Goal: Task Accomplishment & Management: Manage account settings

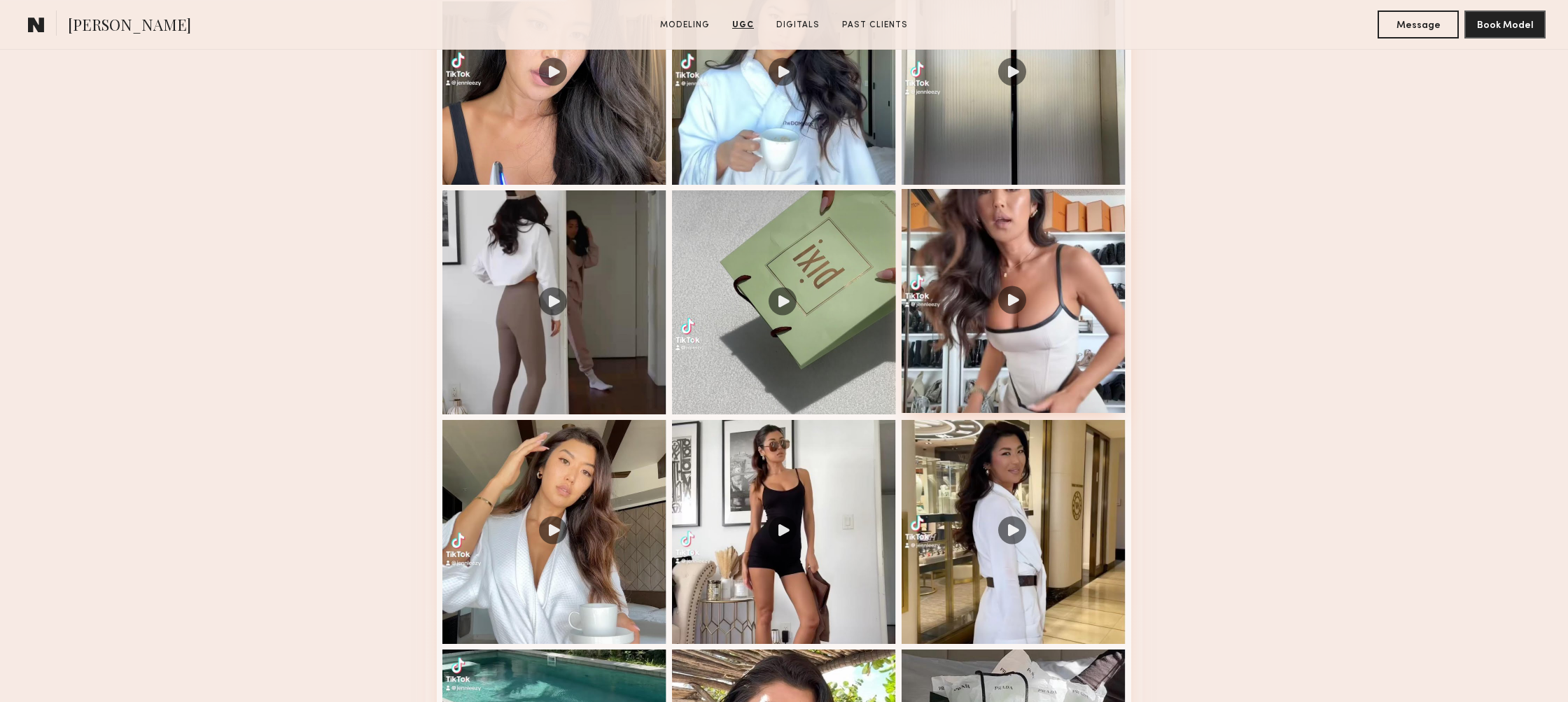
scroll to position [1573, 0]
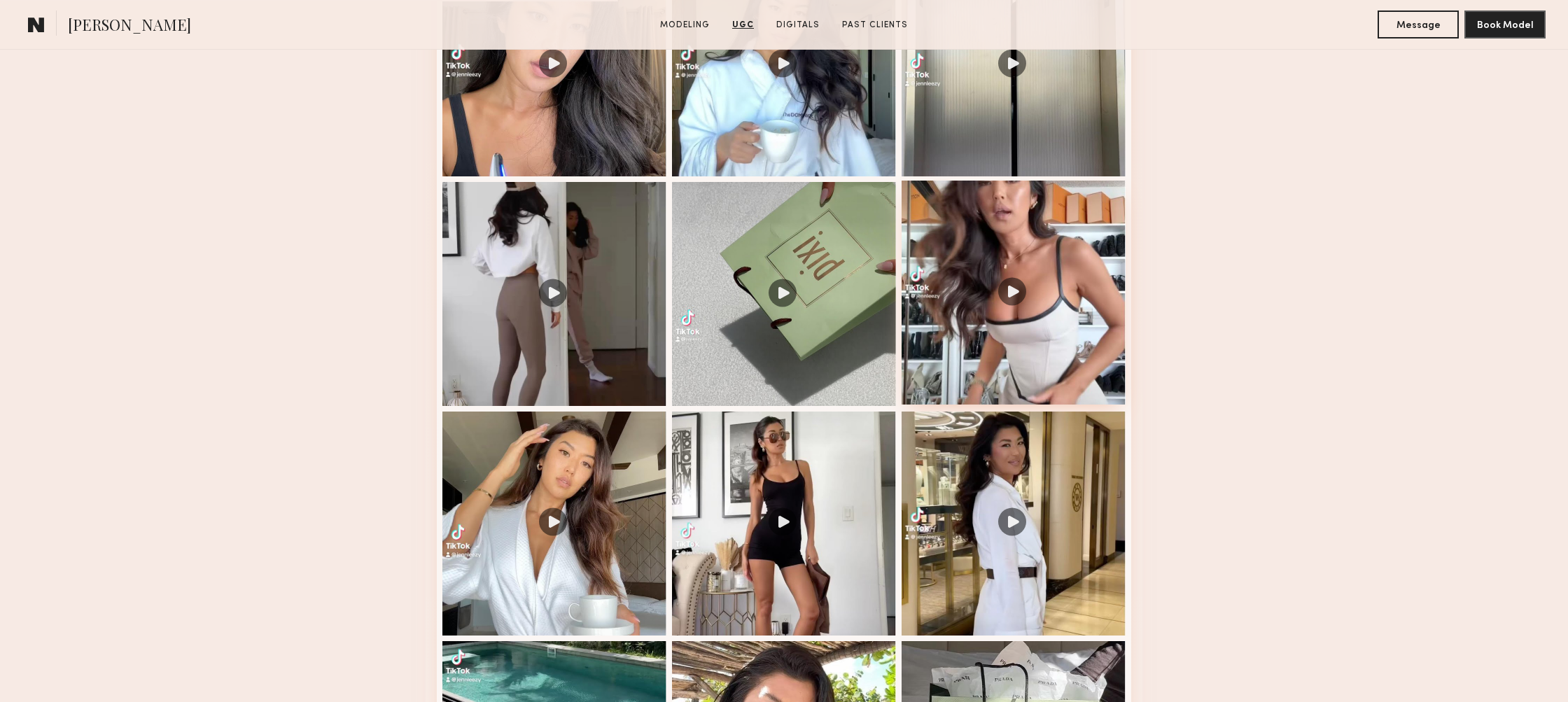
click at [1025, 292] on div at bounding box center [1014, 292] width 224 height 224
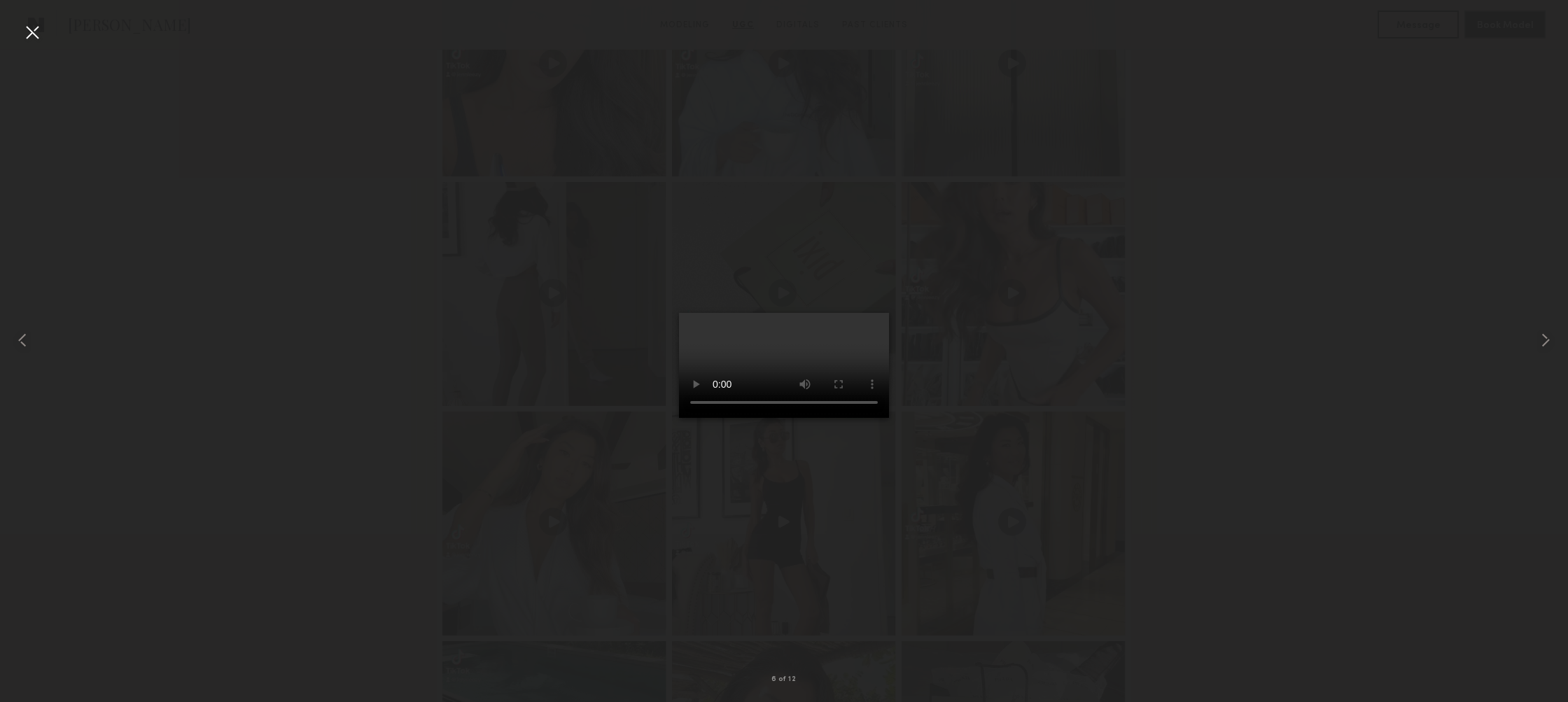
click at [350, 320] on div at bounding box center [784, 339] width 1568 height 634
click at [24, 42] on div at bounding box center [32, 32] width 22 height 22
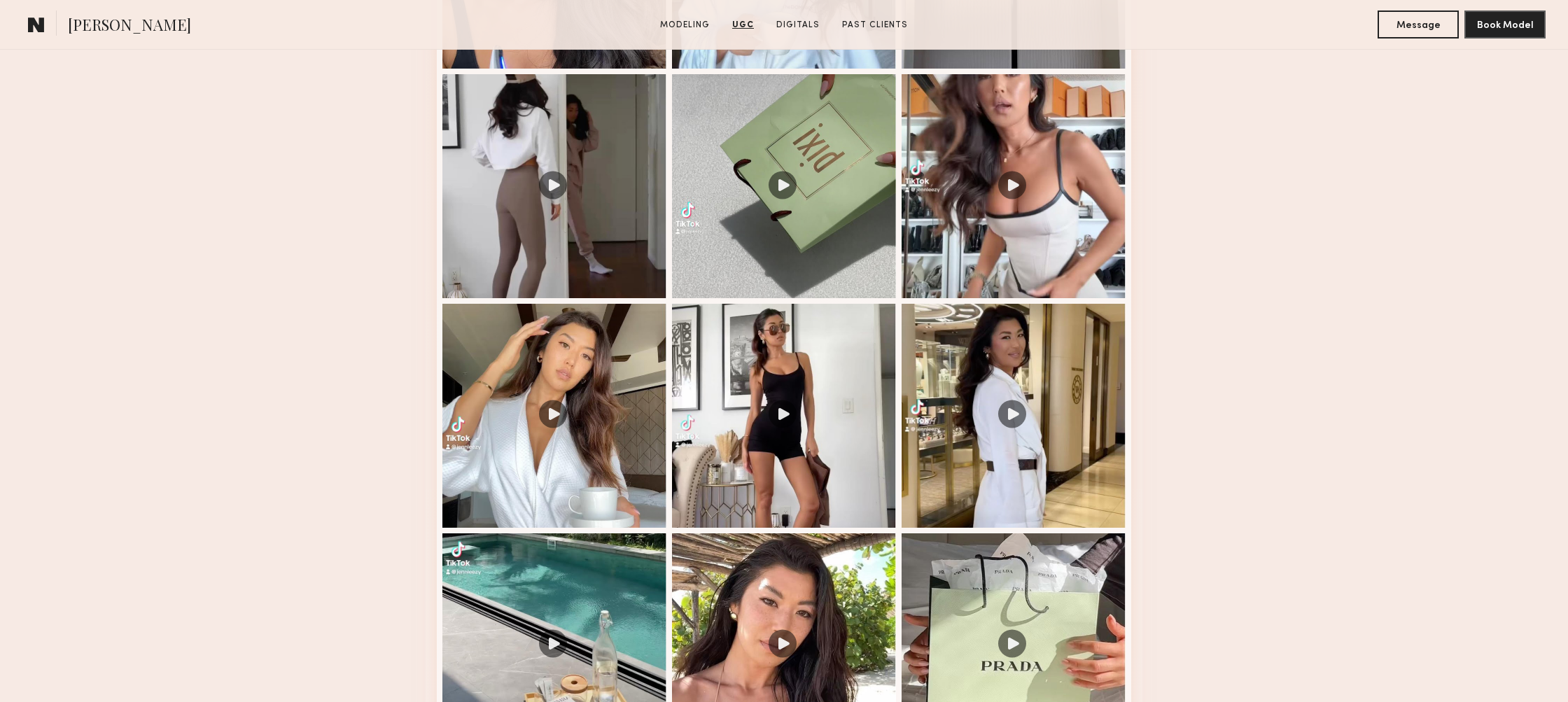
scroll to position [1525, 0]
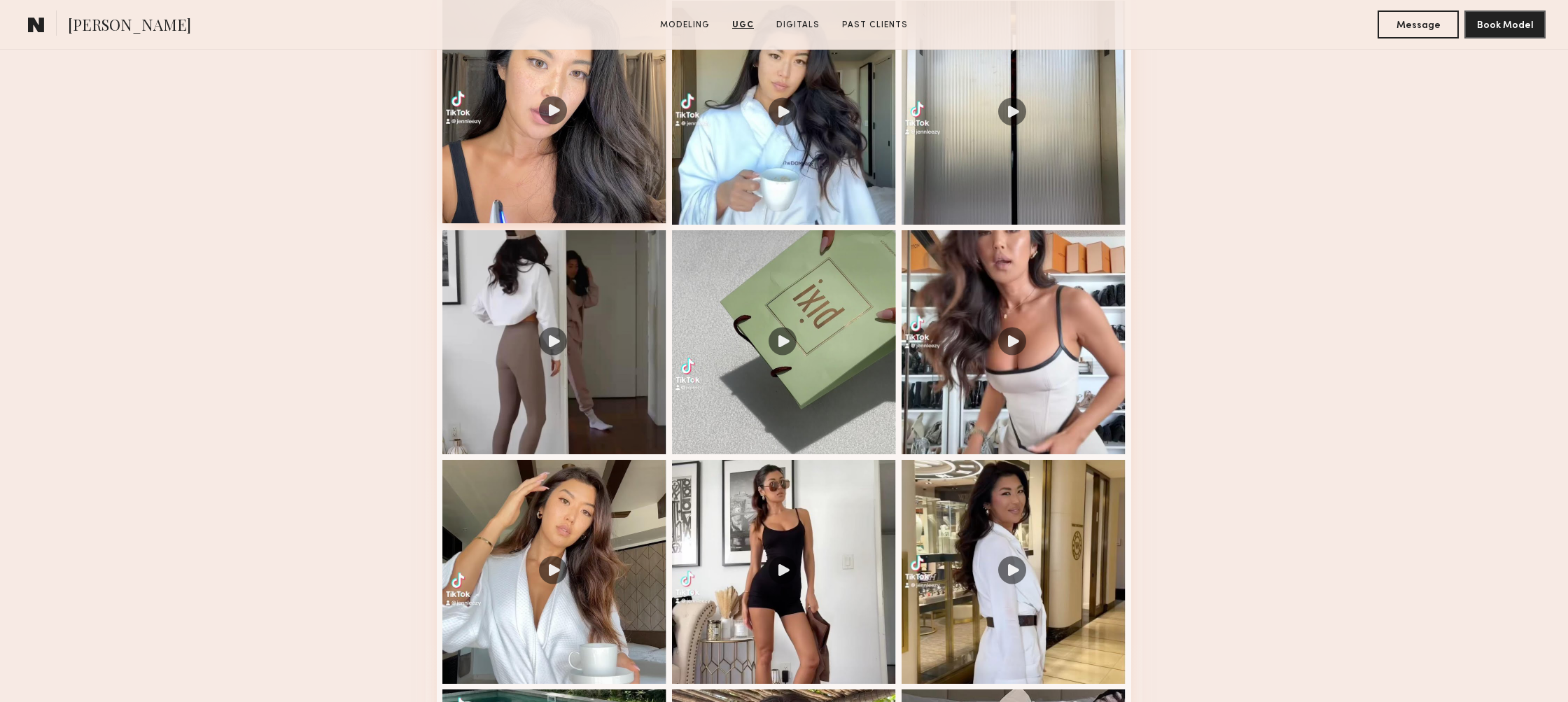
click at [551, 190] on div at bounding box center [554, 111] width 224 height 224
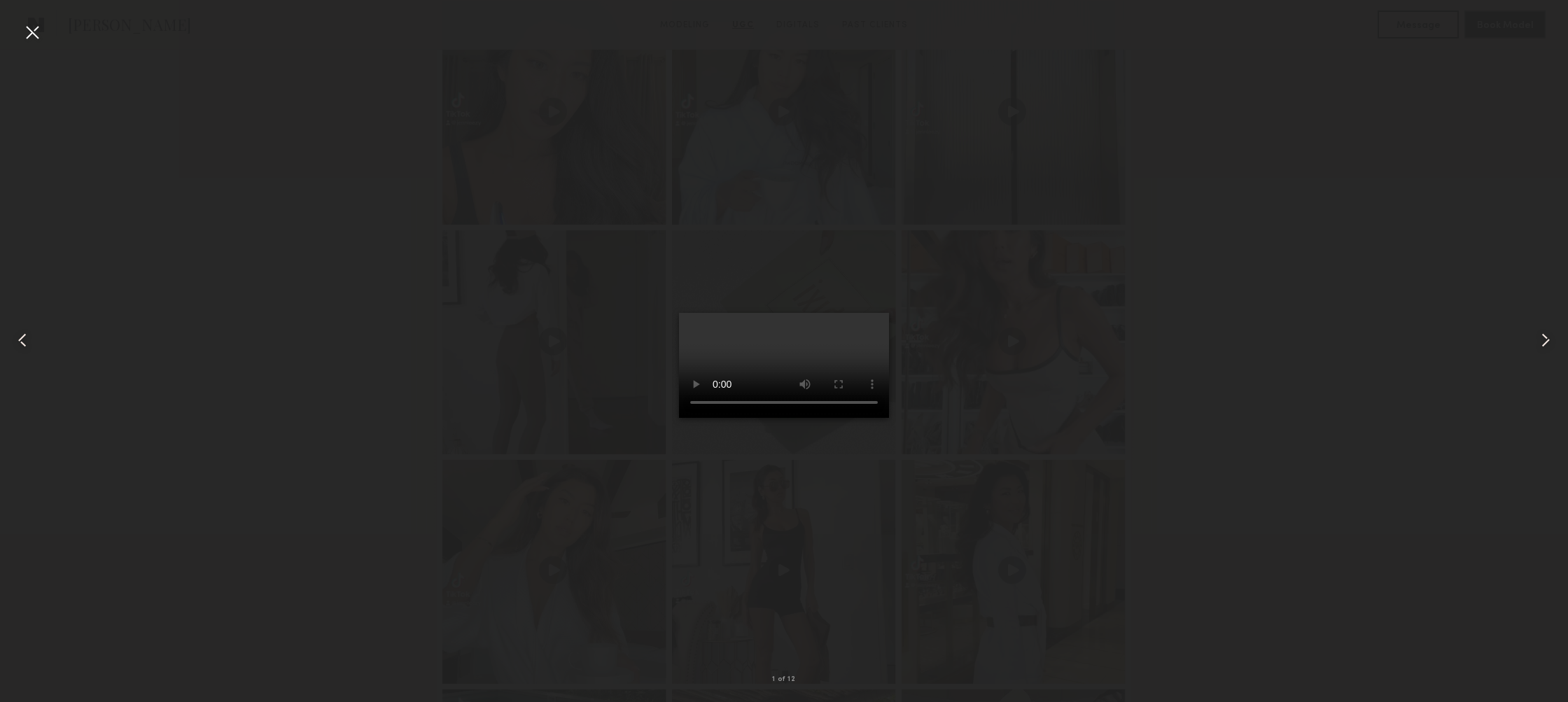
click at [37, 36] on div at bounding box center [32, 32] width 22 height 22
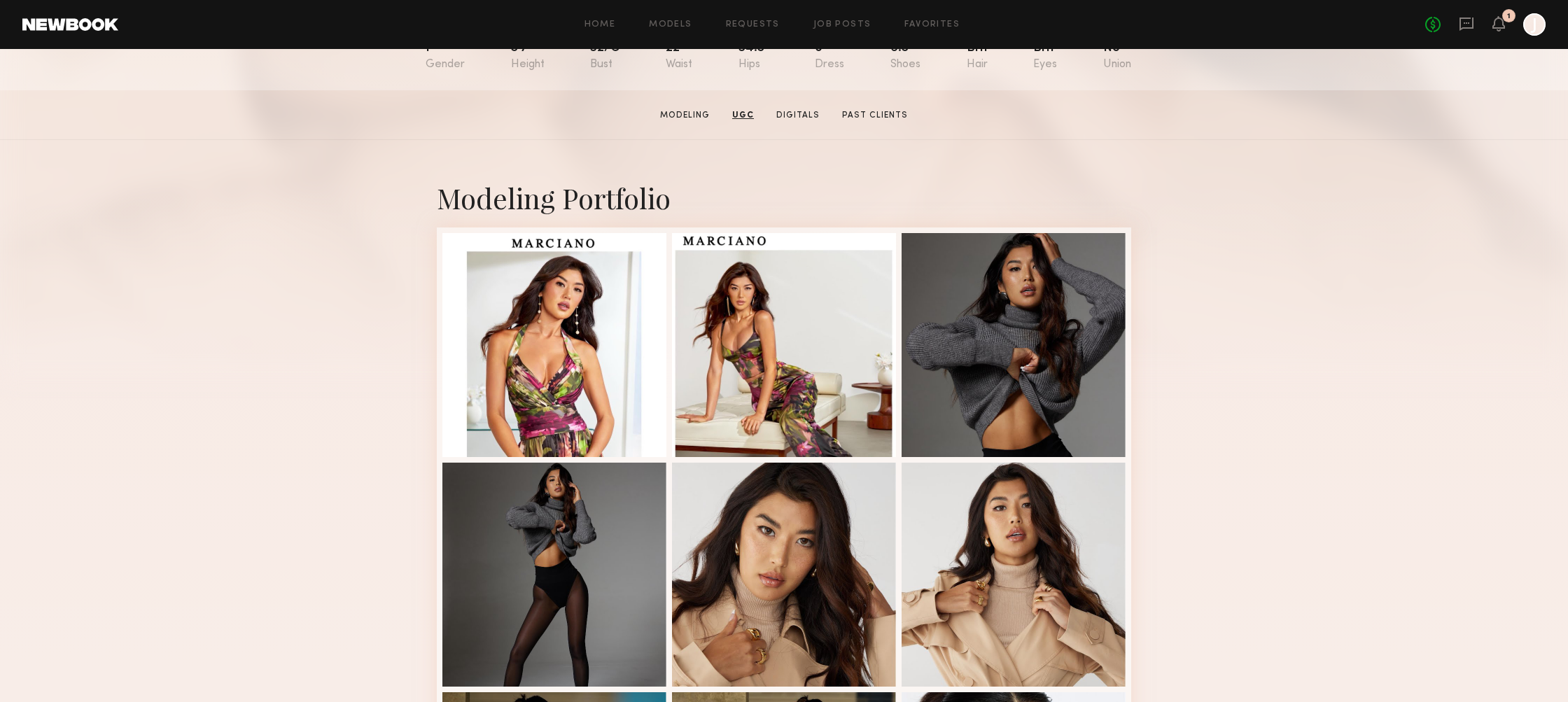
scroll to position [0, 0]
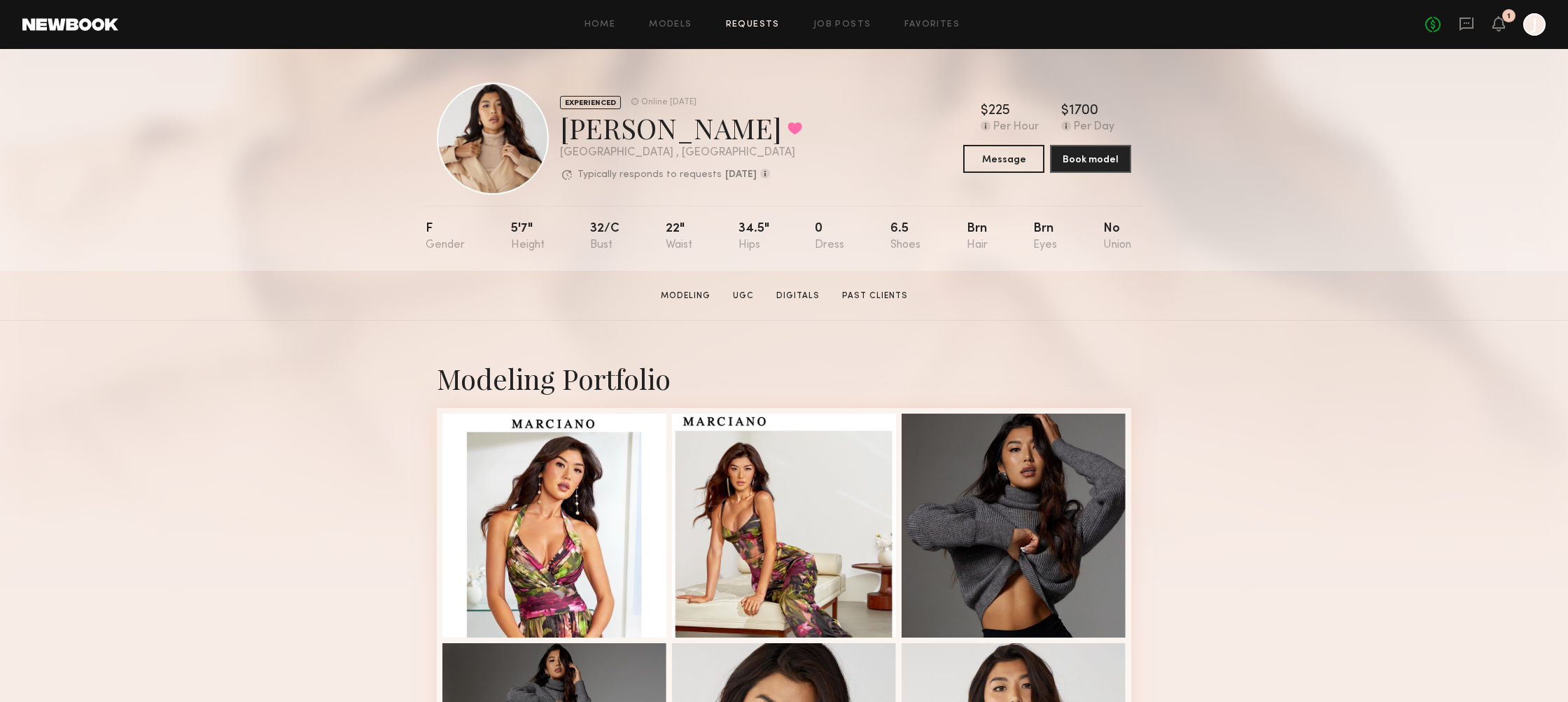
click at [777, 27] on link "Requests" at bounding box center [753, 24] width 54 height 9
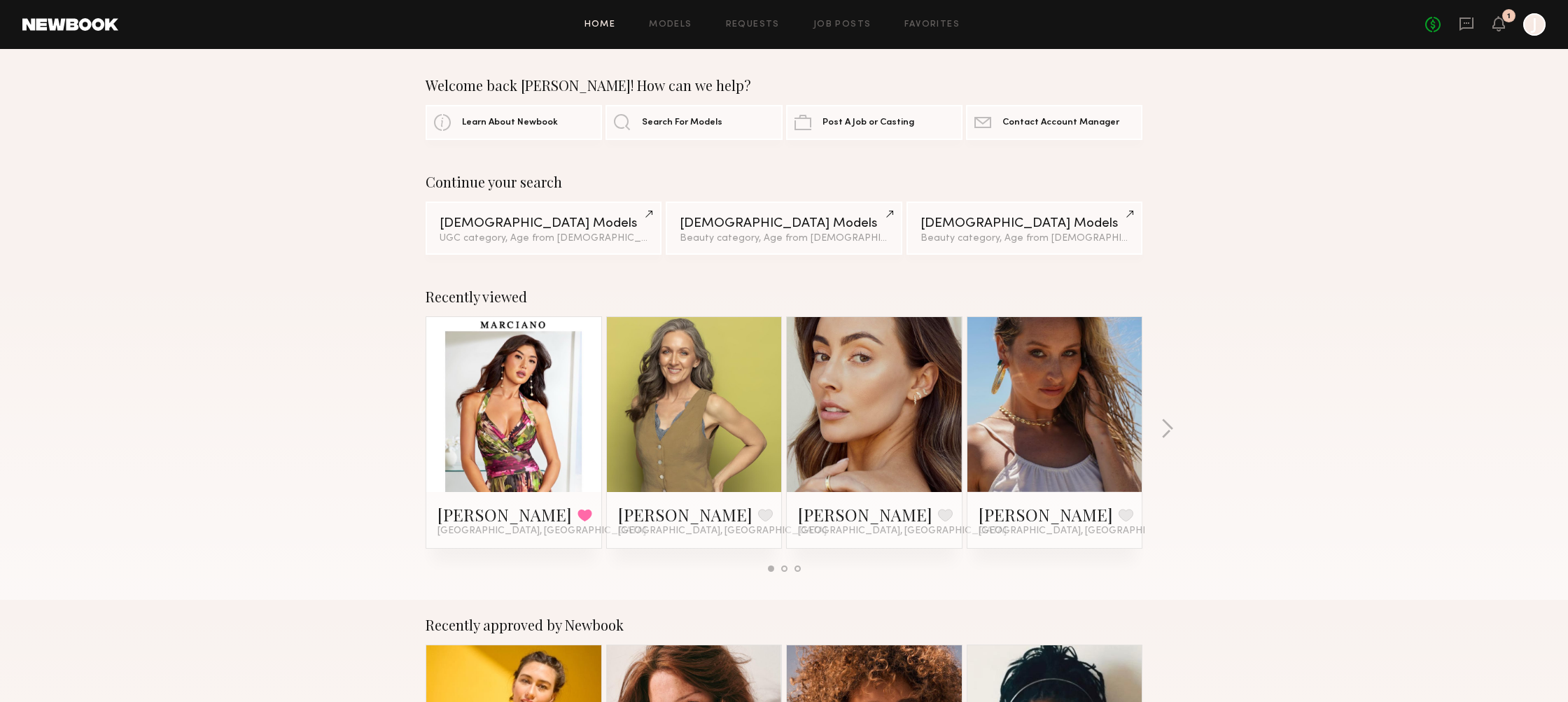
click at [1504, 27] on div "No fees up to $5,000 1 J" at bounding box center [1485, 24] width 121 height 22
click at [1500, 28] on icon at bounding box center [1499, 23] width 12 height 10
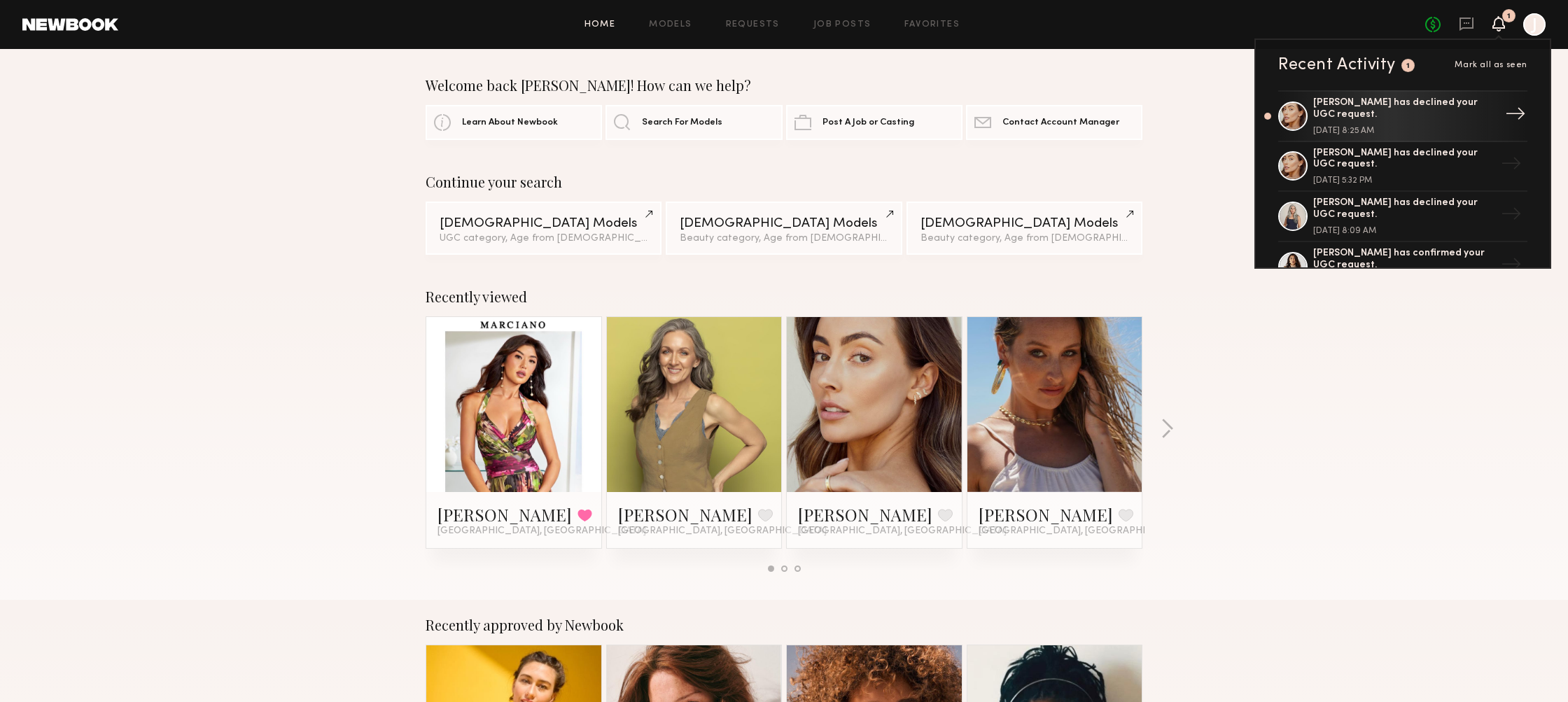
click at [1432, 118] on div "Hannah M. has declined your UGC request." at bounding box center [1403, 109] width 182 height 24
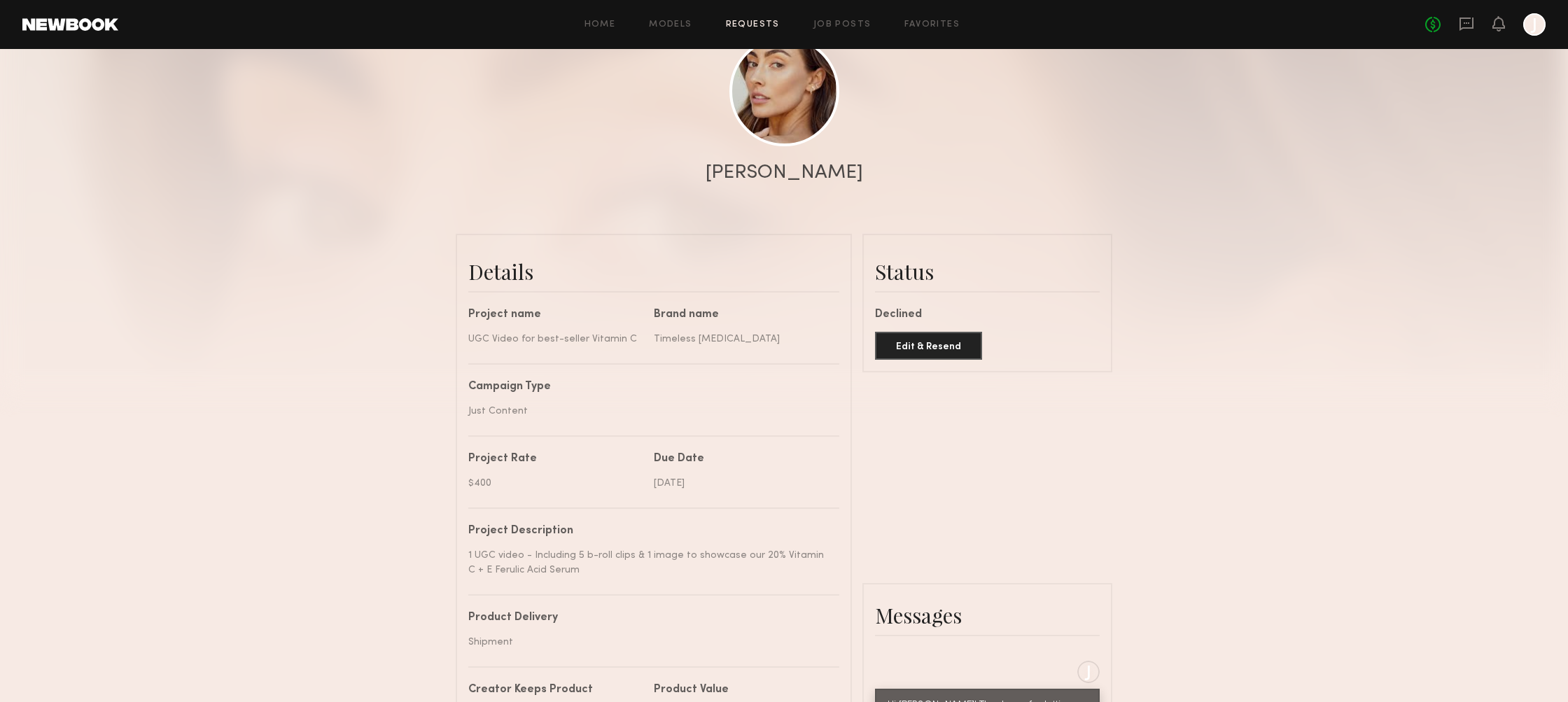
scroll to position [162, 0]
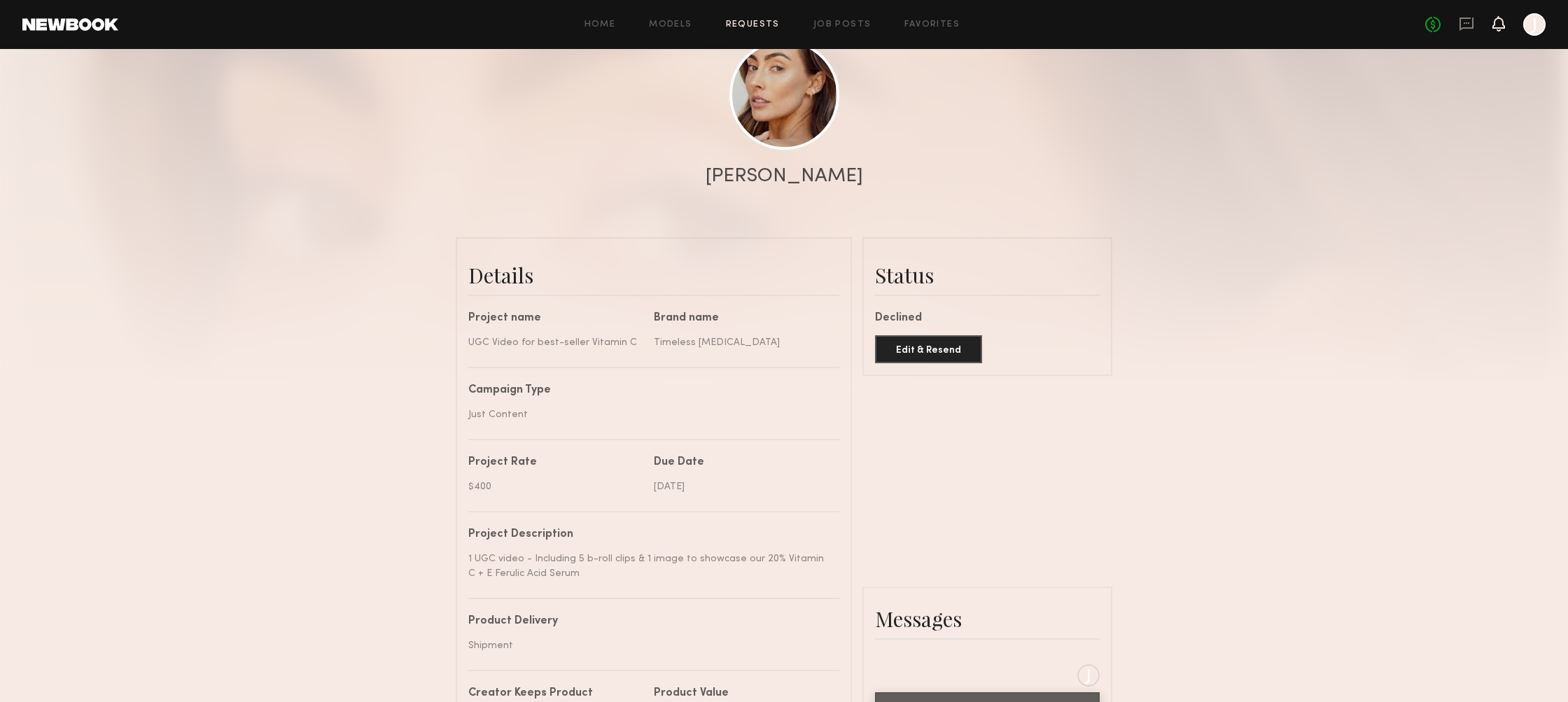
click at [1494, 29] on icon at bounding box center [1498, 24] width 13 height 15
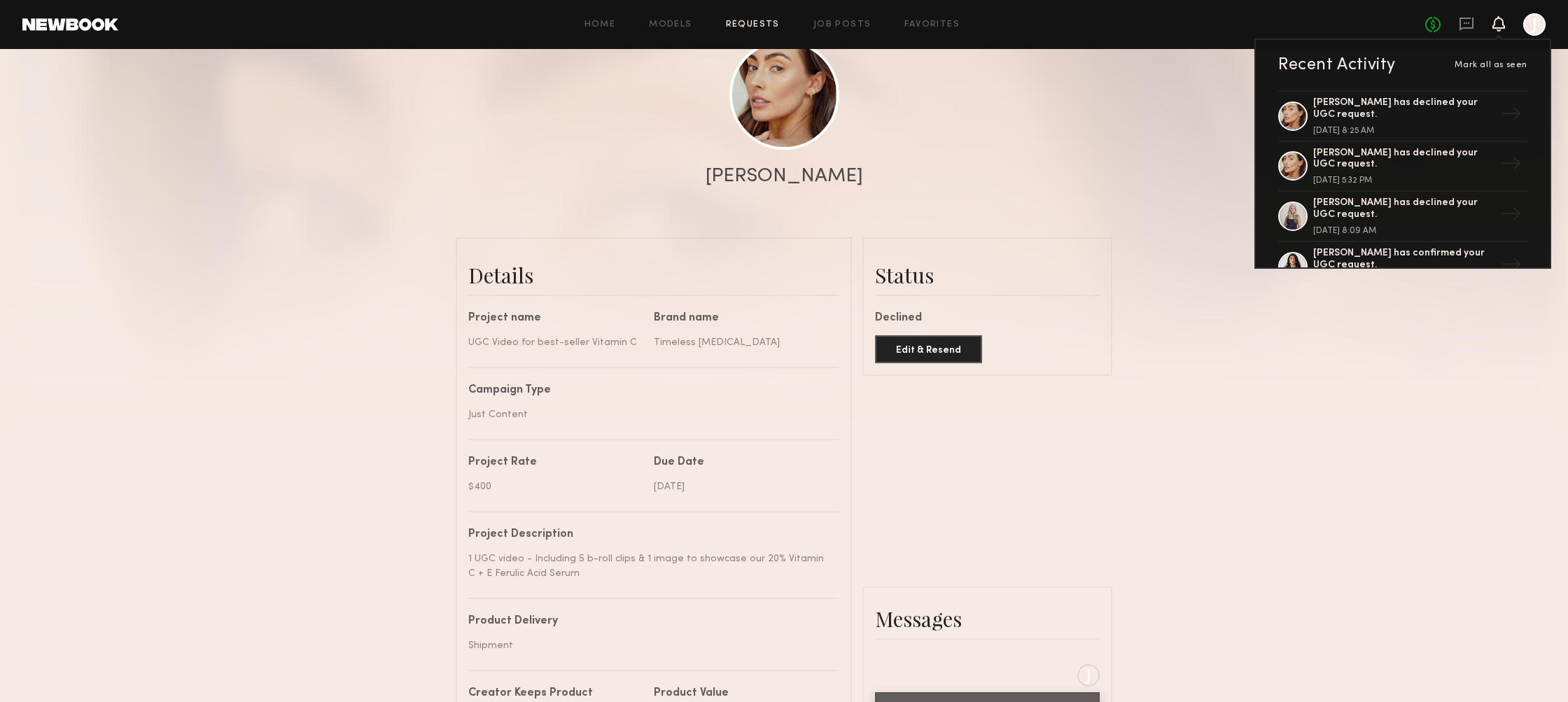
click at [725, 19] on div "Home Models Requests Job Posts Favorites Sign Out No fees up to $5,000 Recent A…" at bounding box center [832, 24] width 1427 height 22
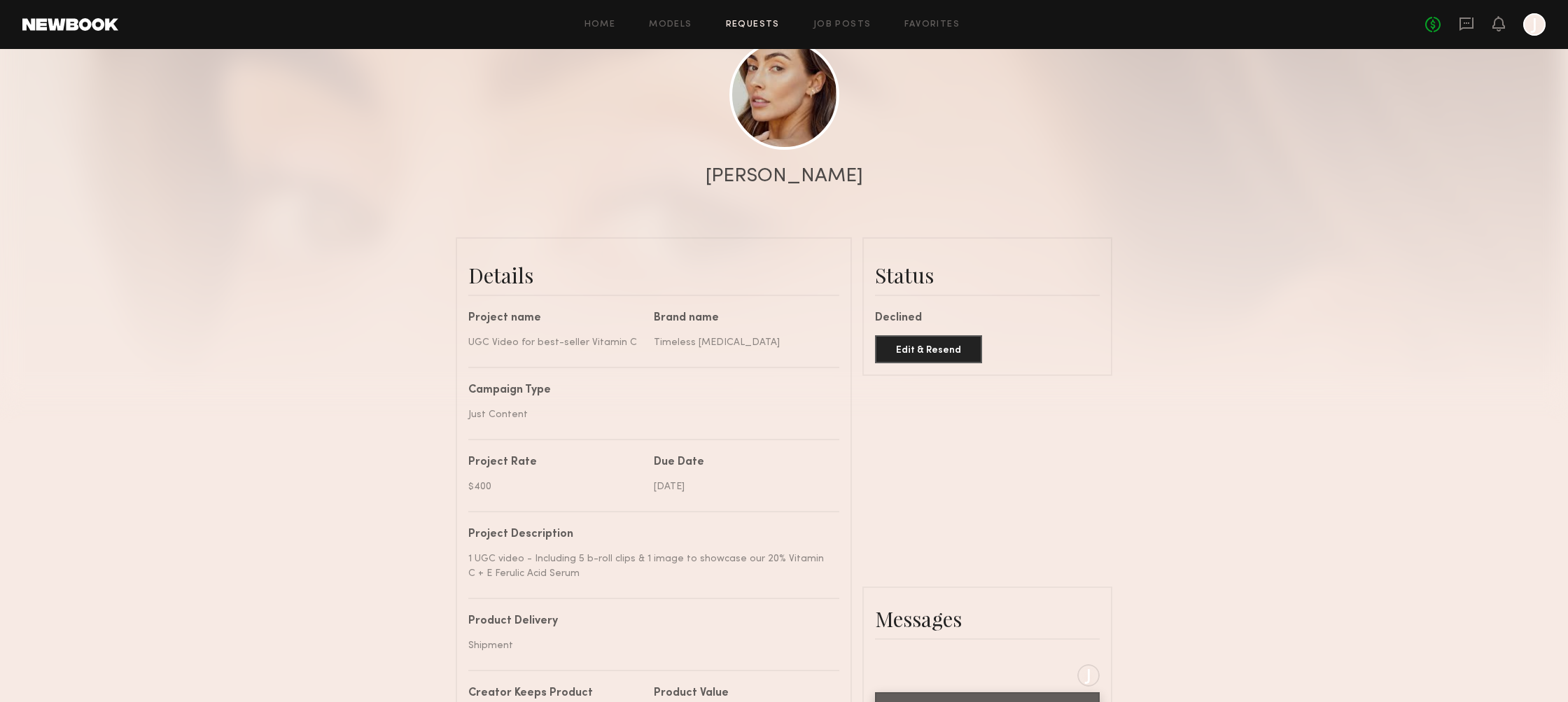
click at [748, 24] on link "Requests" at bounding box center [753, 24] width 54 height 9
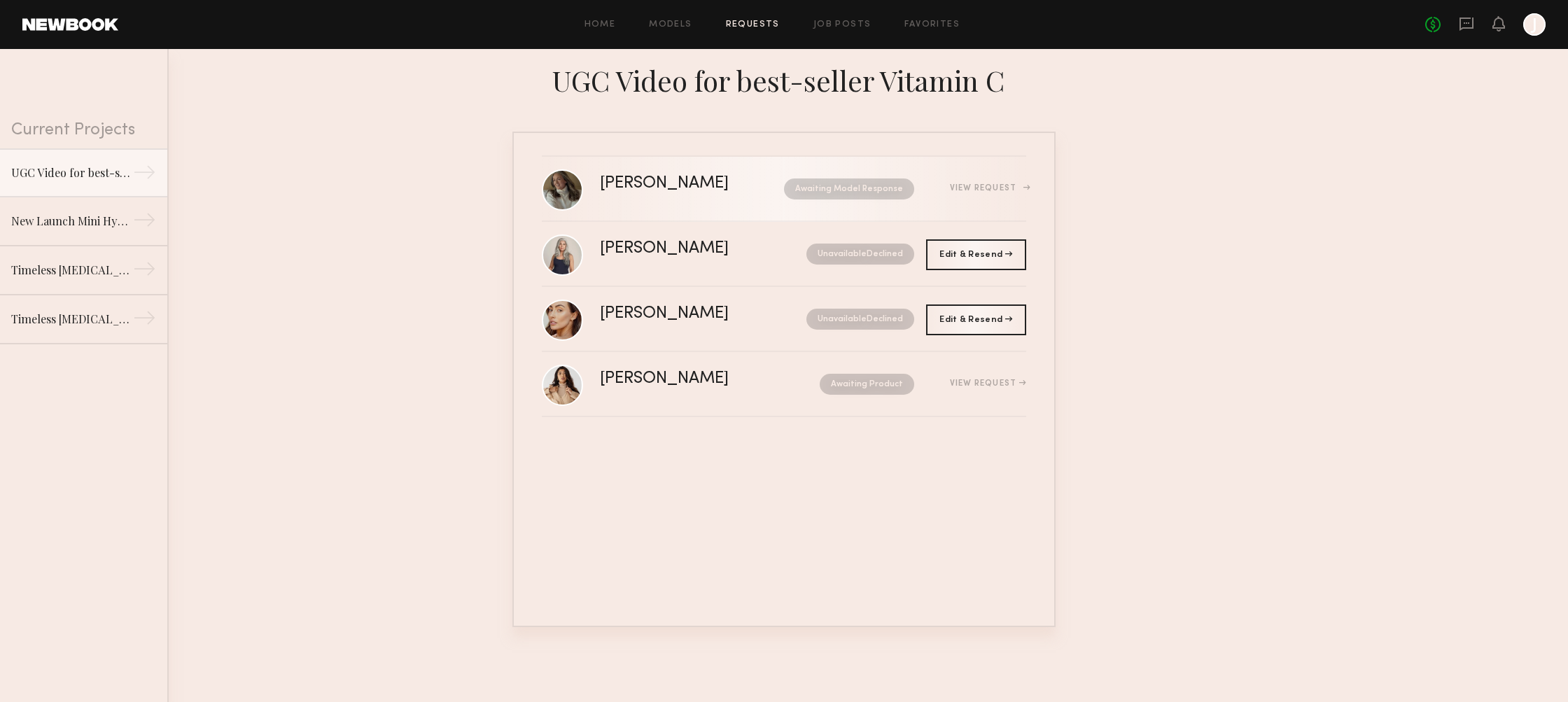
click at [647, 183] on div "[PERSON_NAME]" at bounding box center [678, 183] width 157 height 16
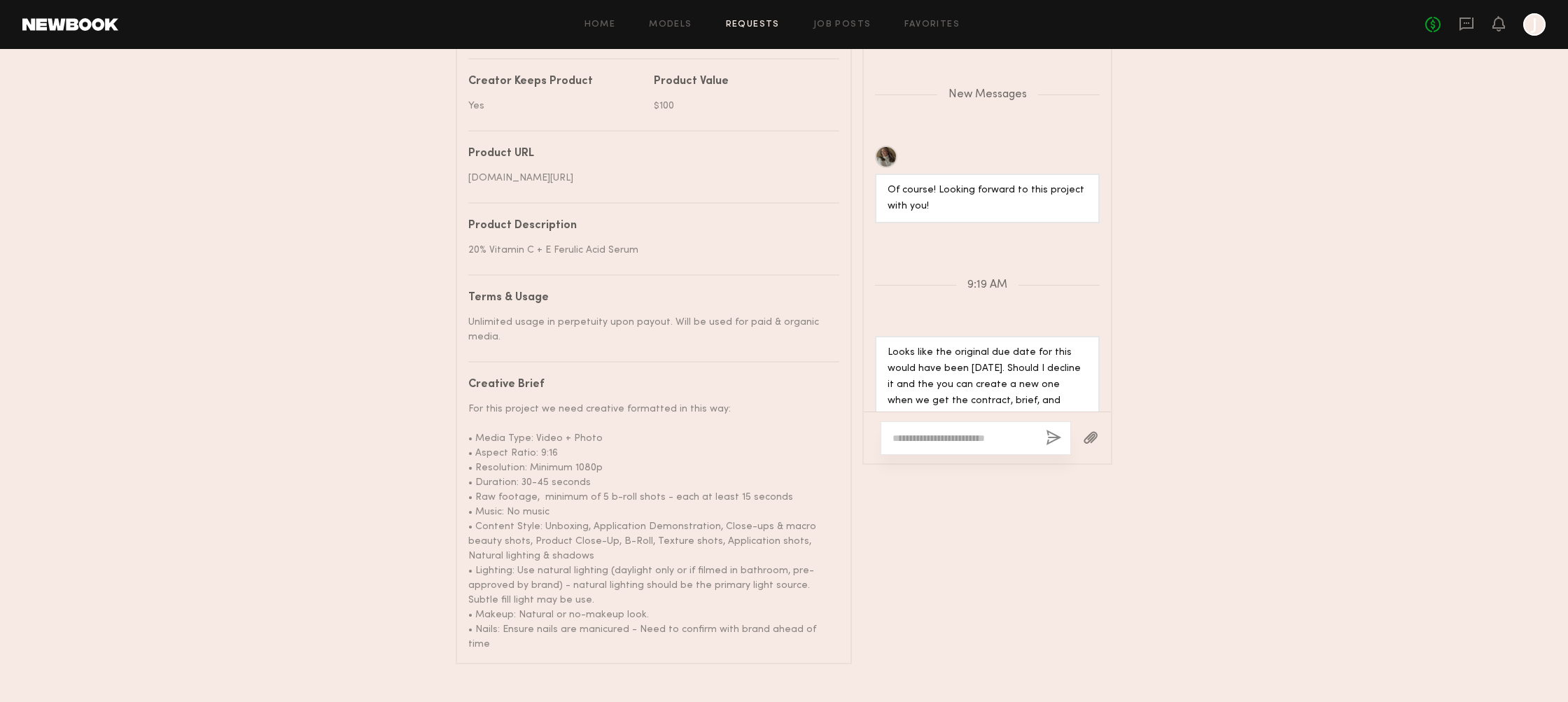
scroll to position [1584, 0]
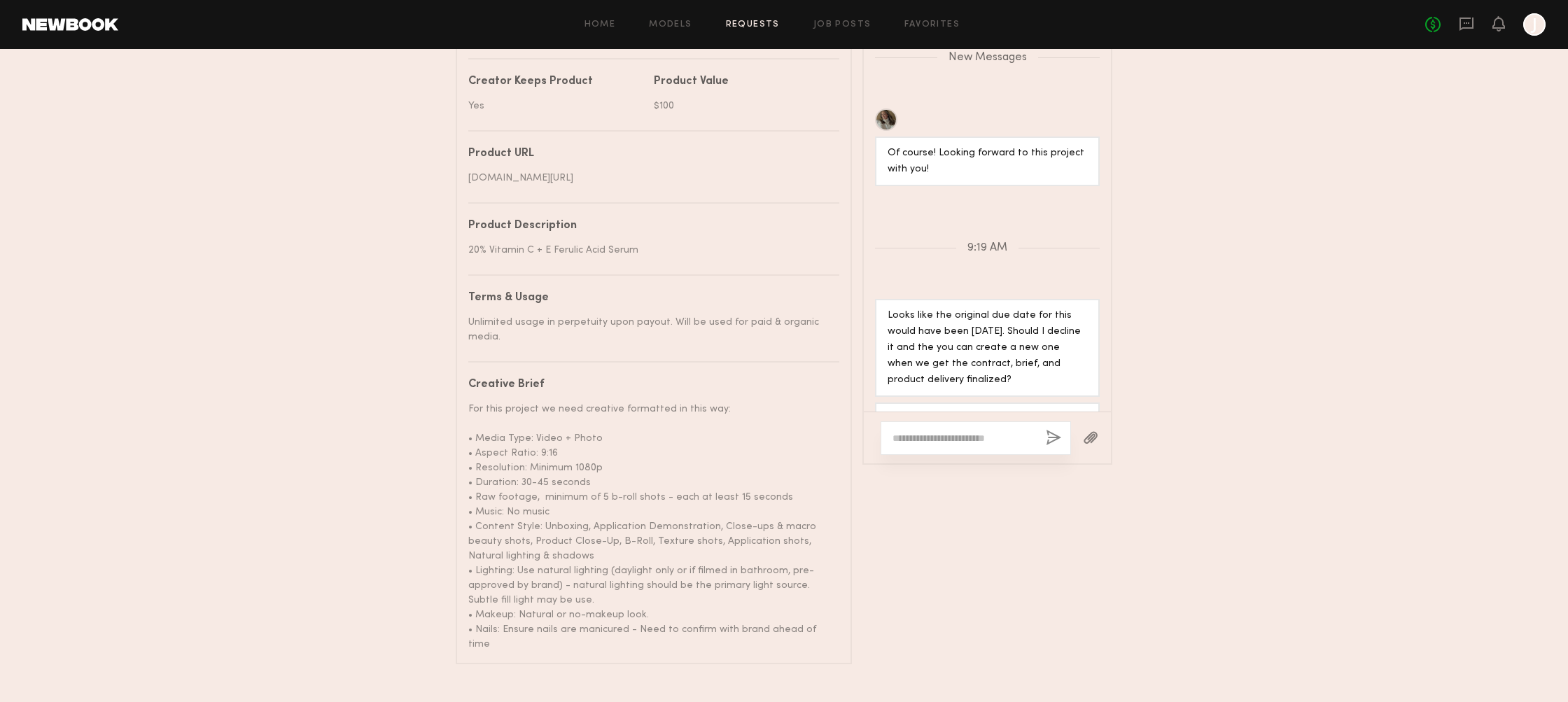
click at [937, 440] on textarea at bounding box center [962, 438] width 142 height 14
drag, startPoint x: 886, startPoint y: 259, endPoint x: 876, endPoint y: 250, distance: 13.5
click at [876, 299] on div "Looks like the original due date for this would have been today. Should I decli…" at bounding box center [987, 348] width 225 height 98
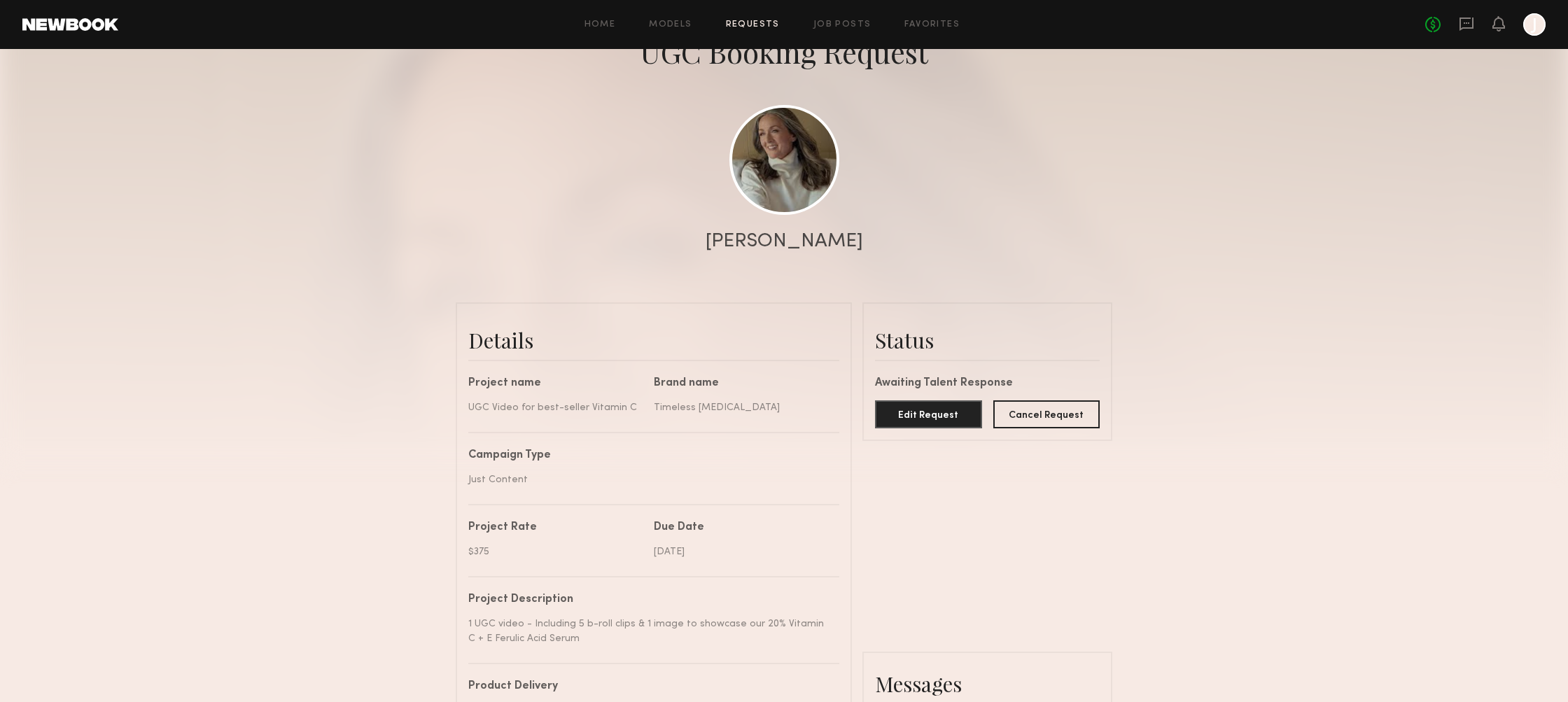
scroll to position [0, 0]
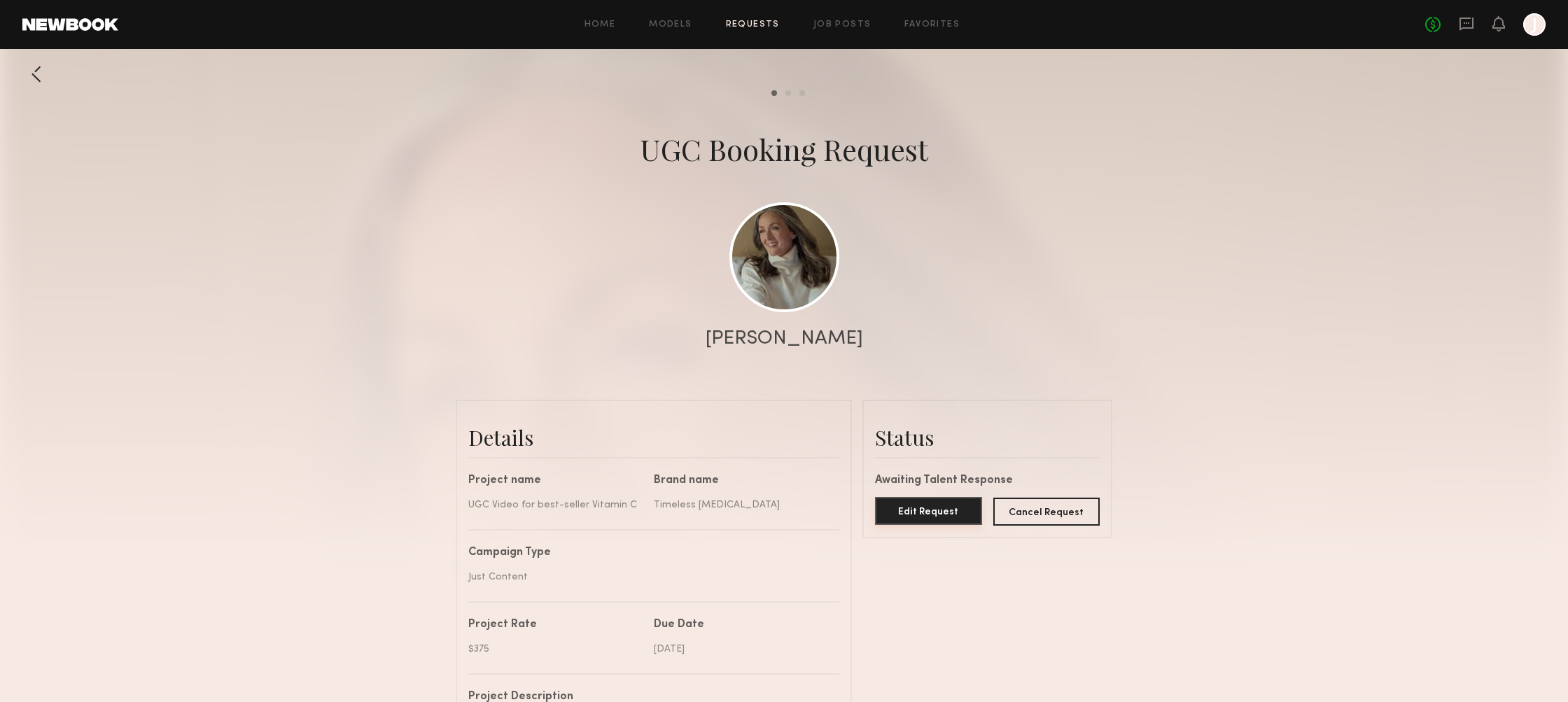
click at [920, 508] on button "Edit Request" at bounding box center [928, 510] width 107 height 28
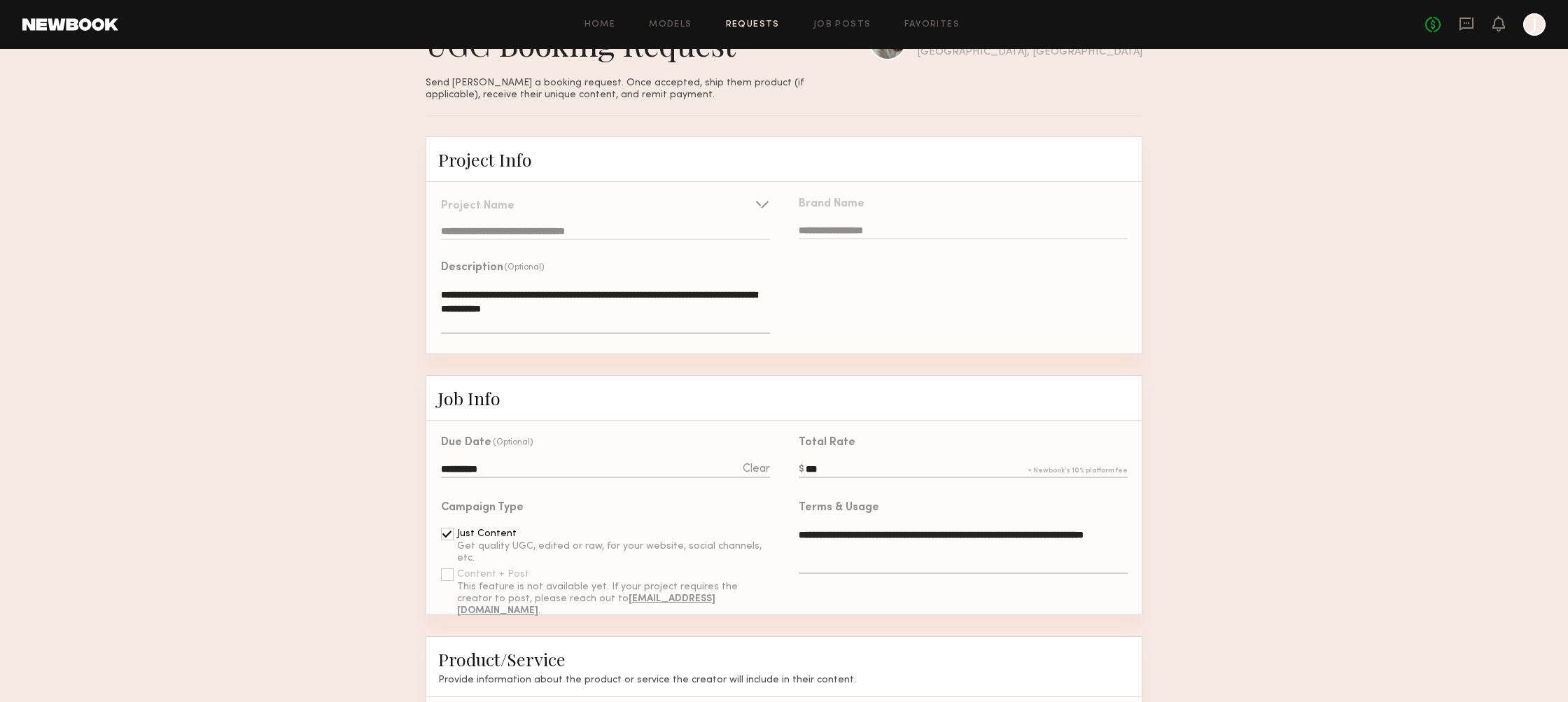
scroll to position [64, 0]
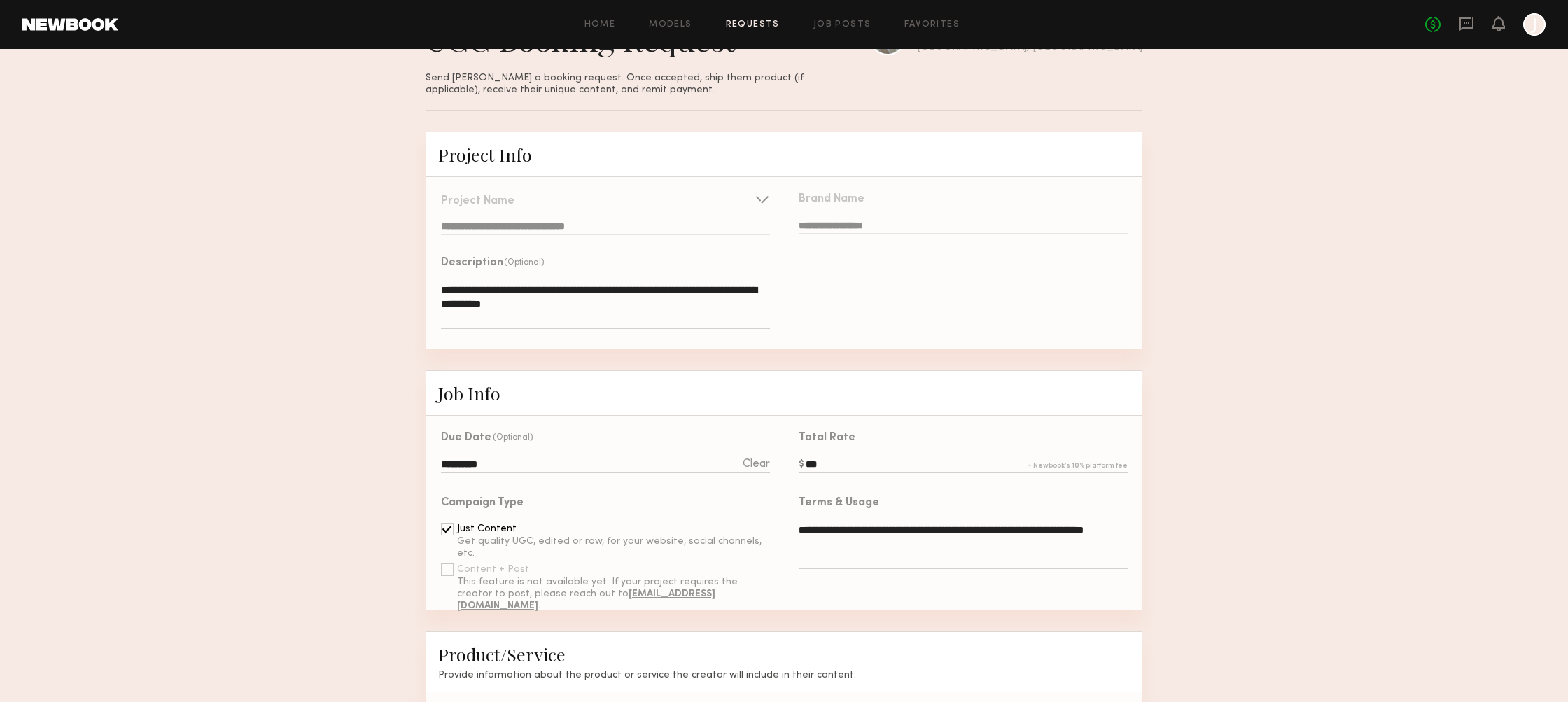
click at [581, 466] on input "**********" at bounding box center [605, 466] width 329 height 15
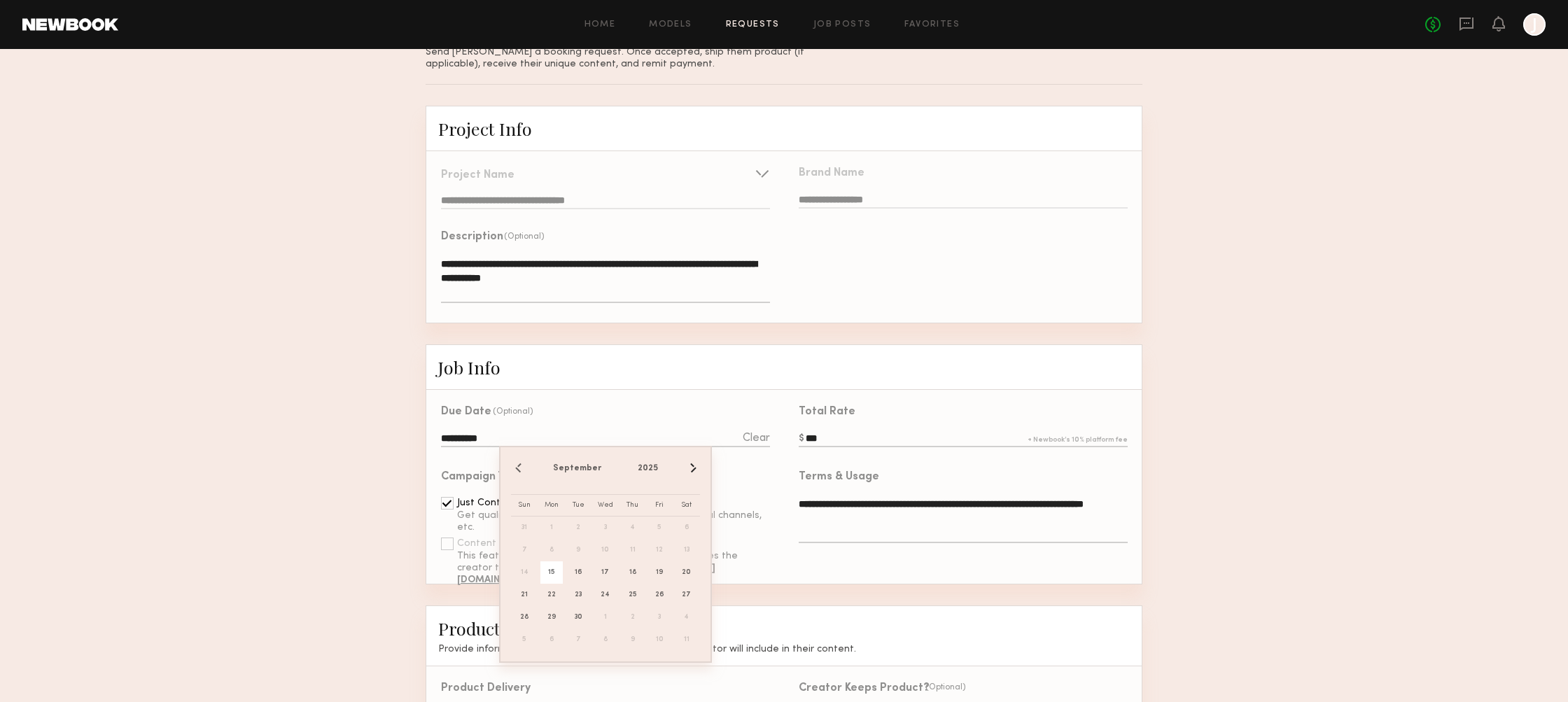
scroll to position [93, 0]
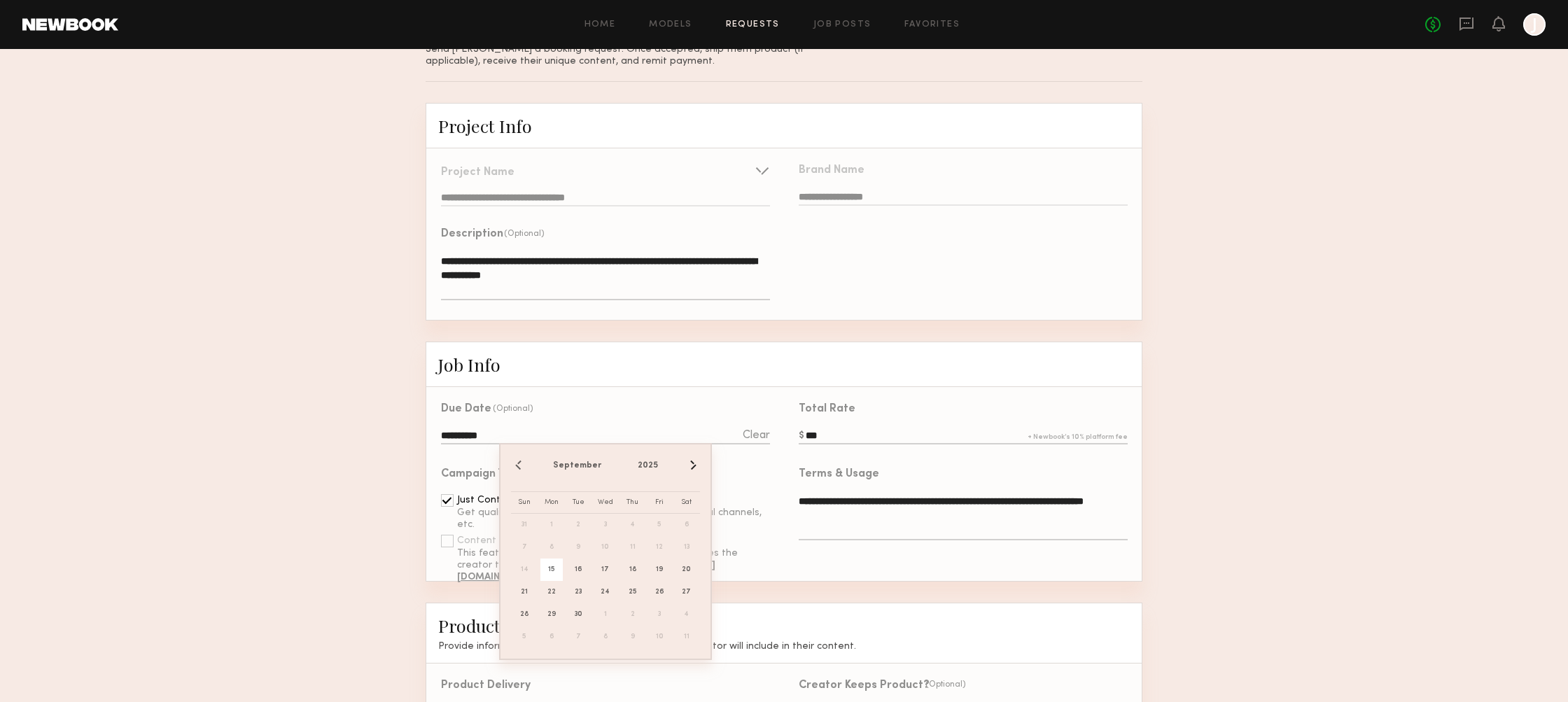
click at [691, 469] on button "›" at bounding box center [692, 466] width 15 height 15
click at [554, 545] on span "6" at bounding box center [551, 547] width 22 height 22
type input "**********"
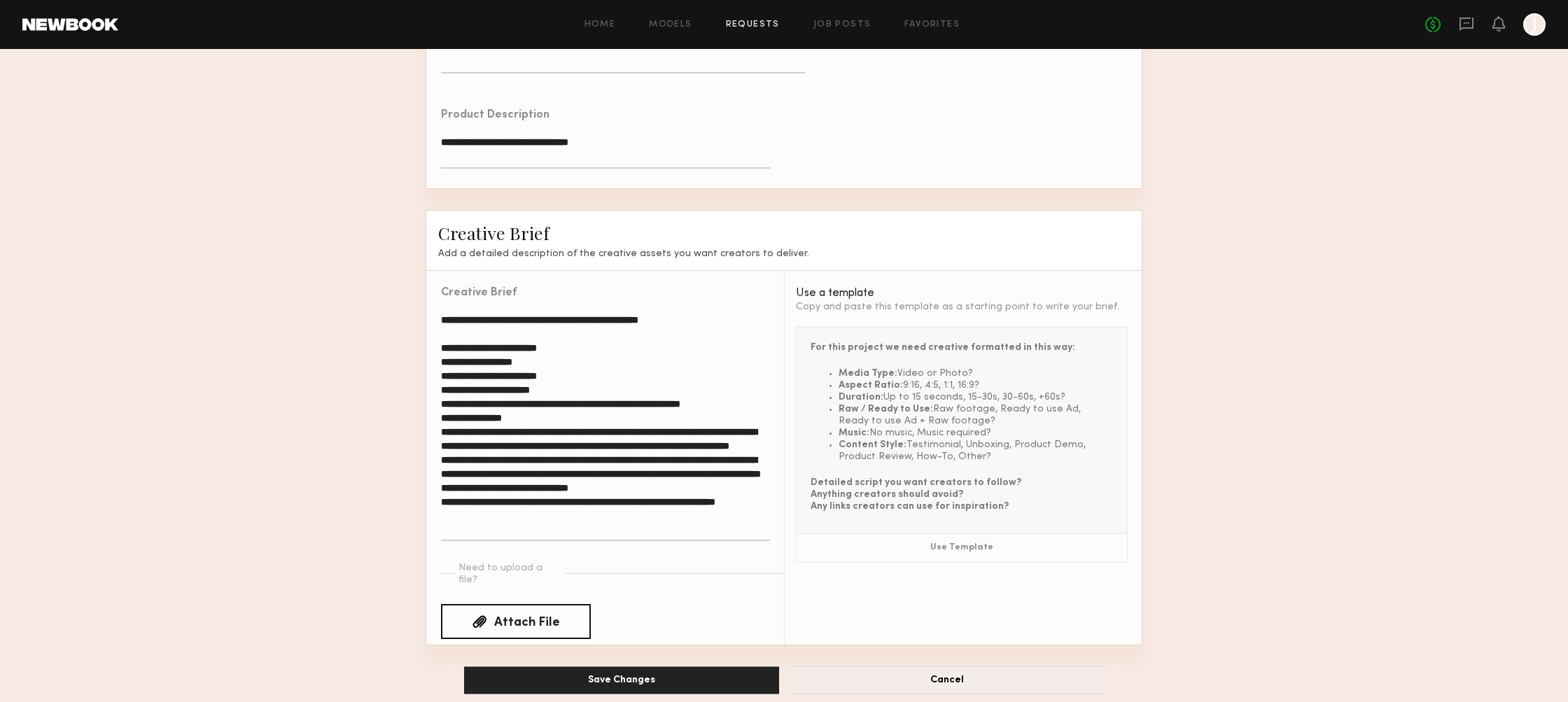
scroll to position [1, 0]
click at [674, 666] on button "Save Changes" at bounding box center [621, 680] width 315 height 28
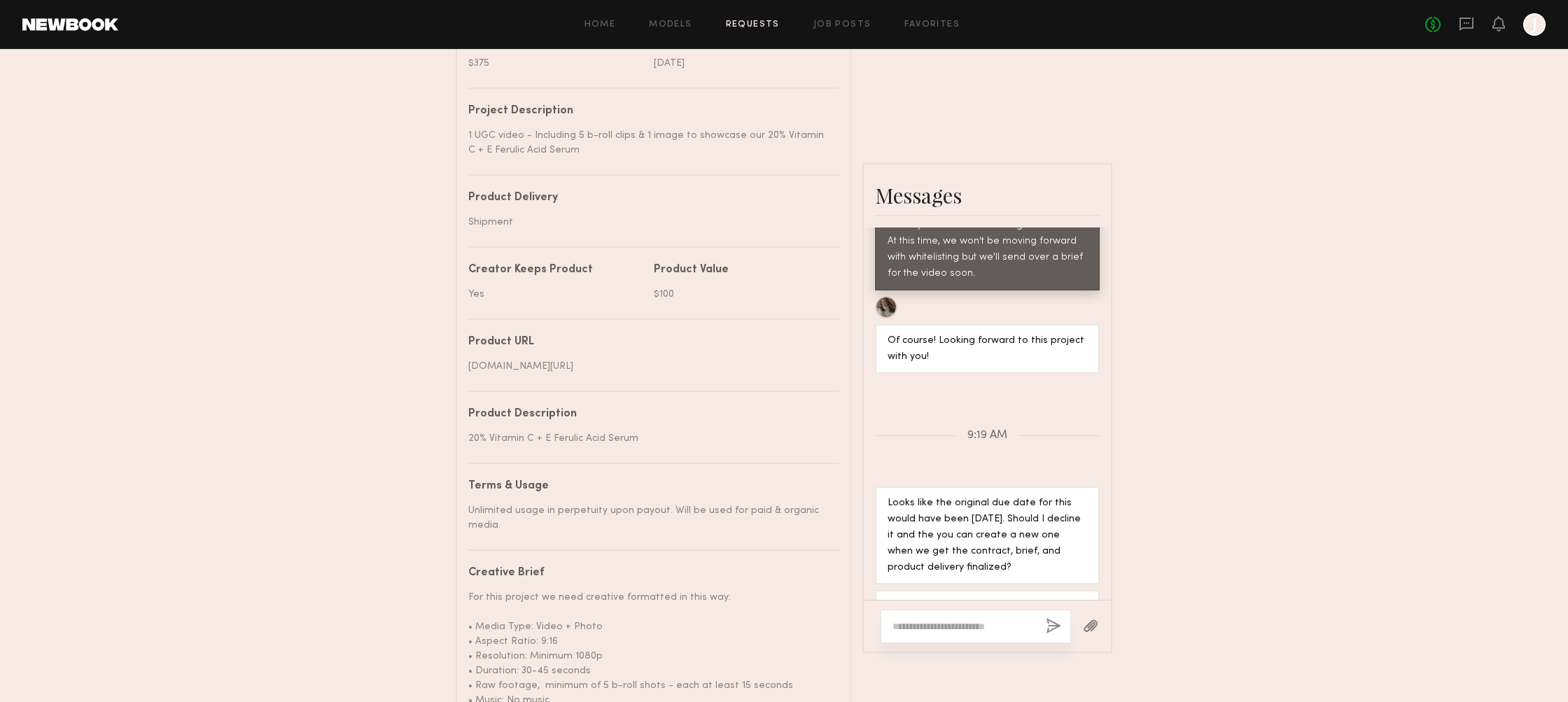
scroll to position [803, 0]
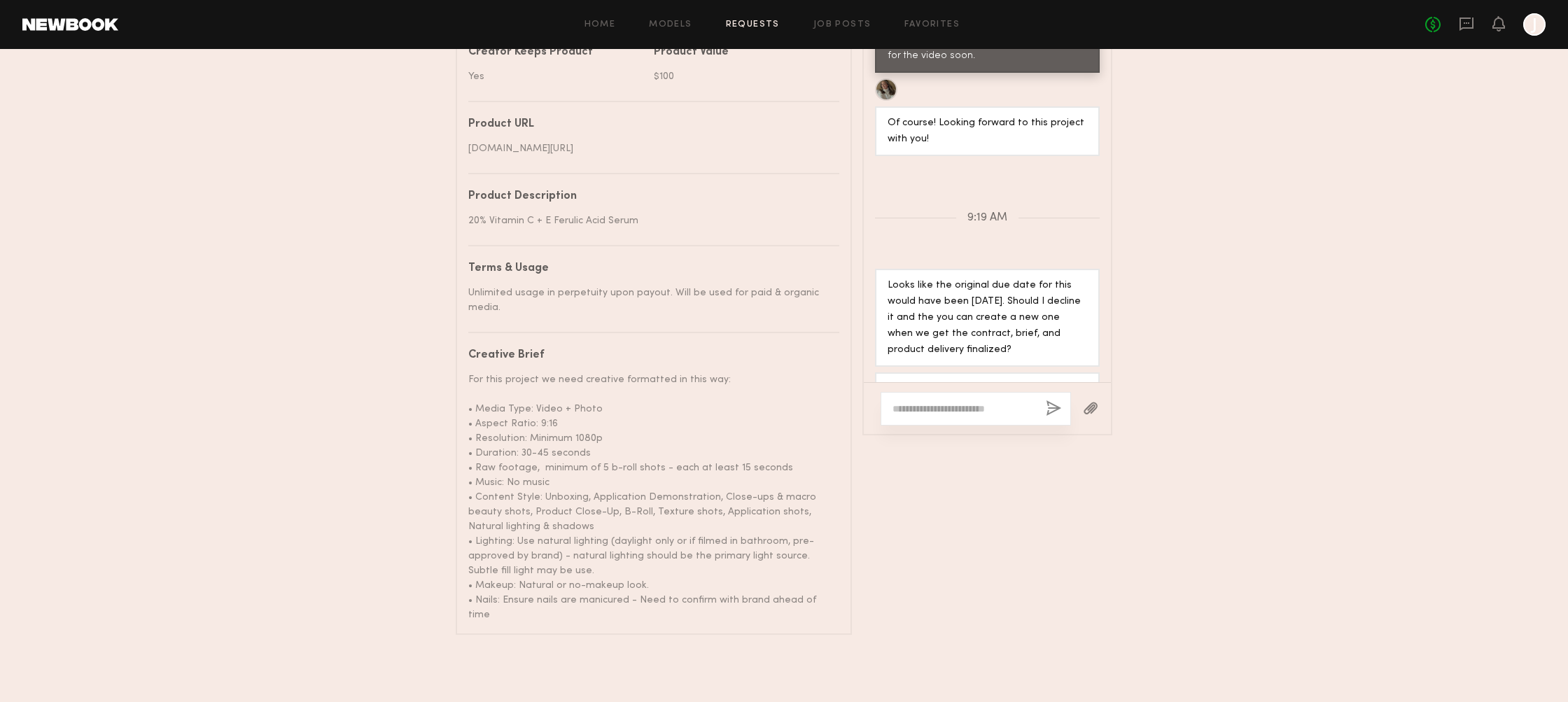
click at [963, 407] on textarea at bounding box center [962, 409] width 142 height 14
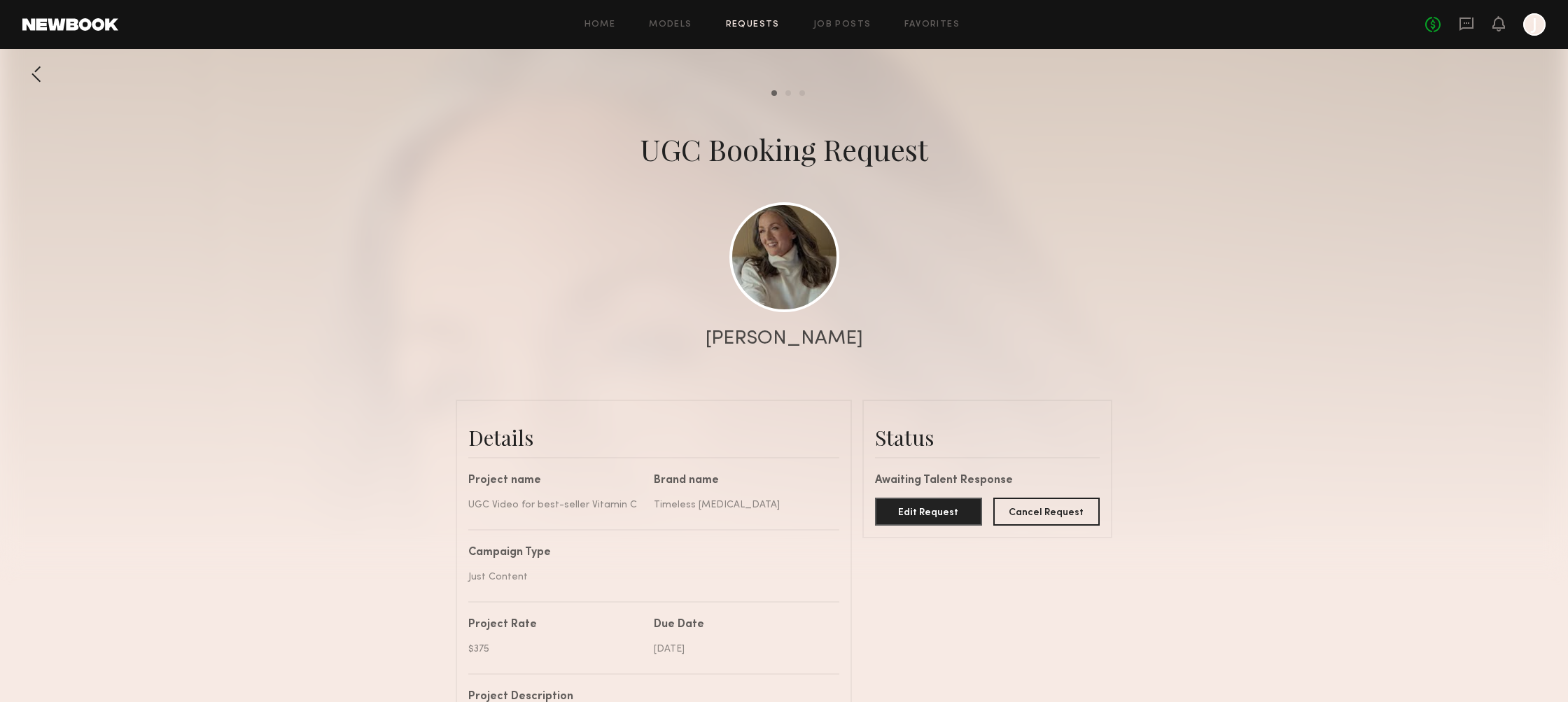
scroll to position [152, 0]
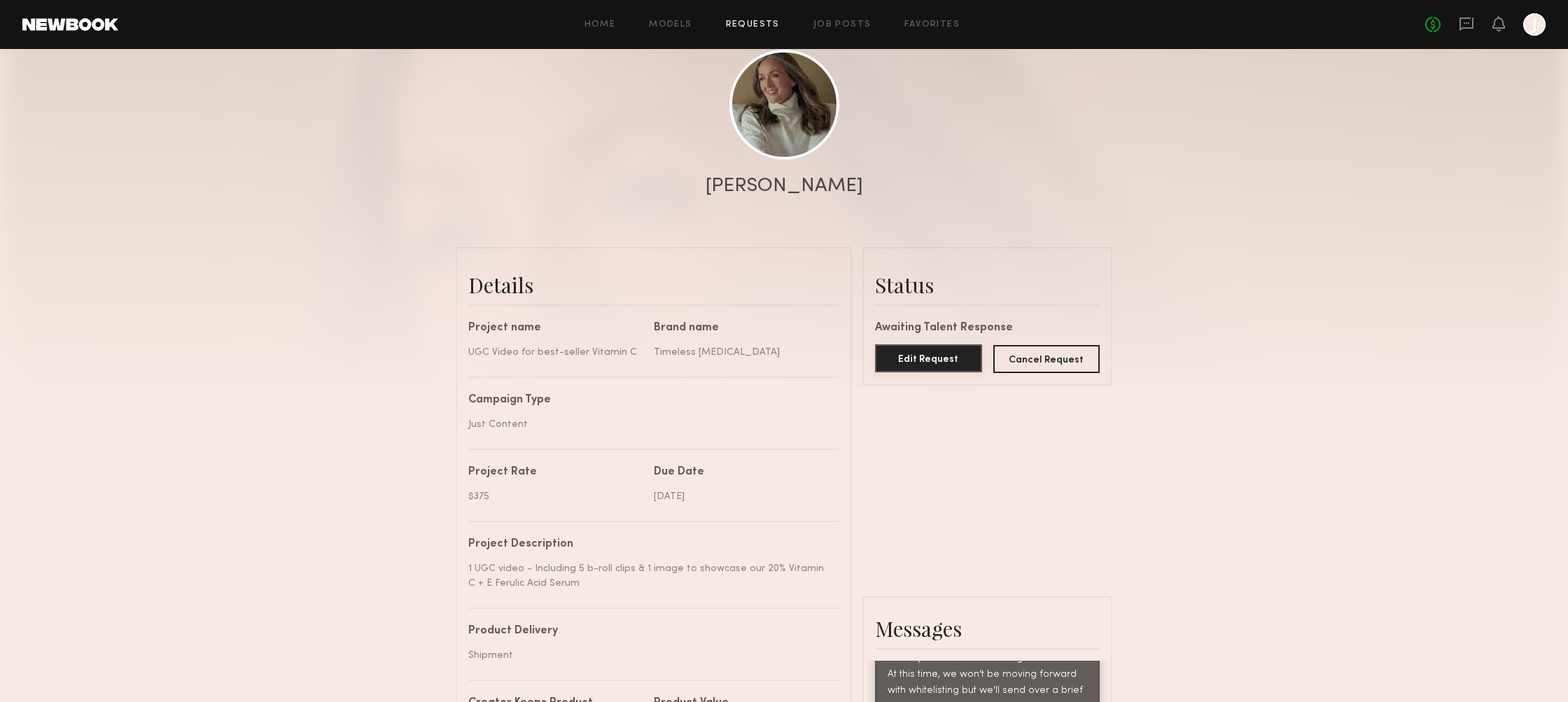
type textarea "**********"
click at [894, 358] on button "Edit Request" at bounding box center [928, 358] width 107 height 28
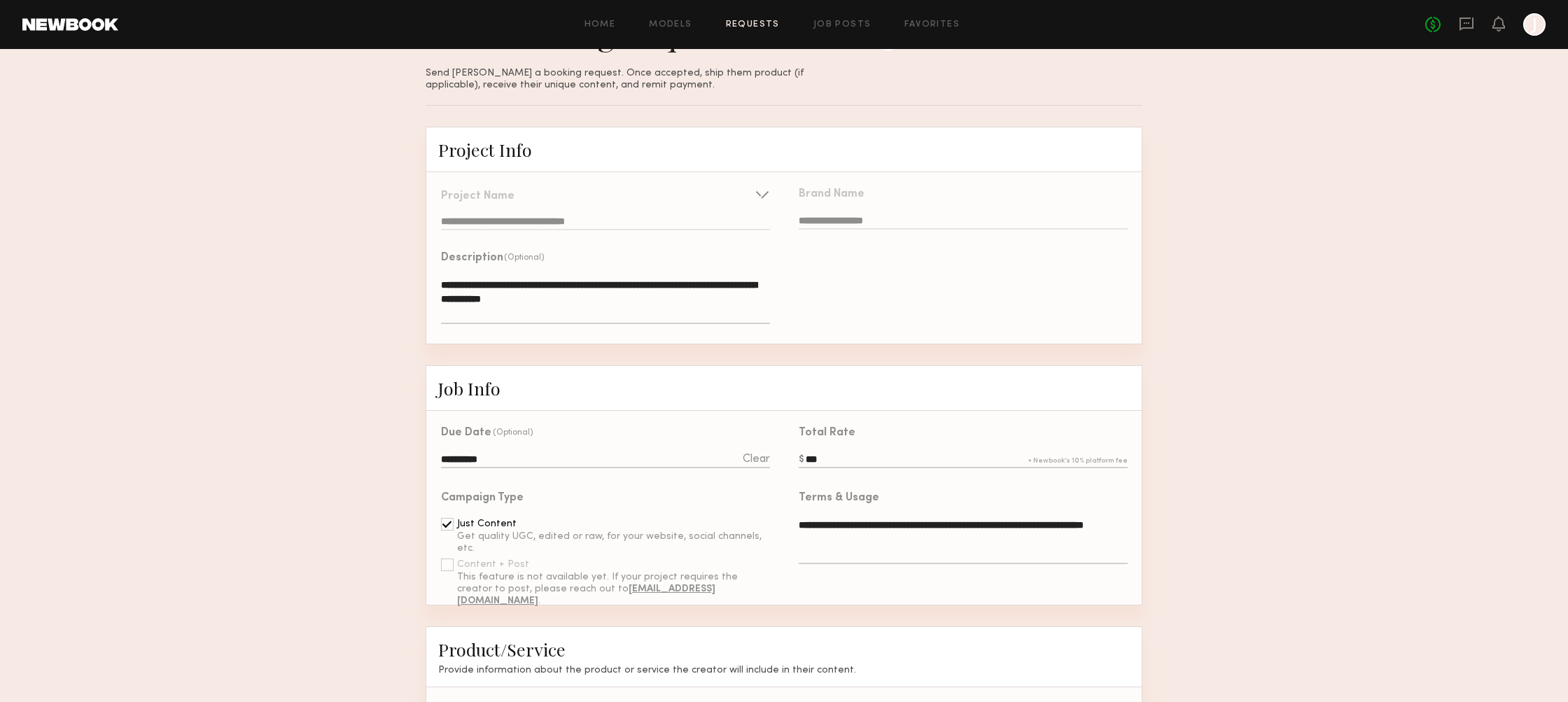
scroll to position [70, 0]
click at [684, 465] on input "**********" at bounding box center [605, 459] width 329 height 15
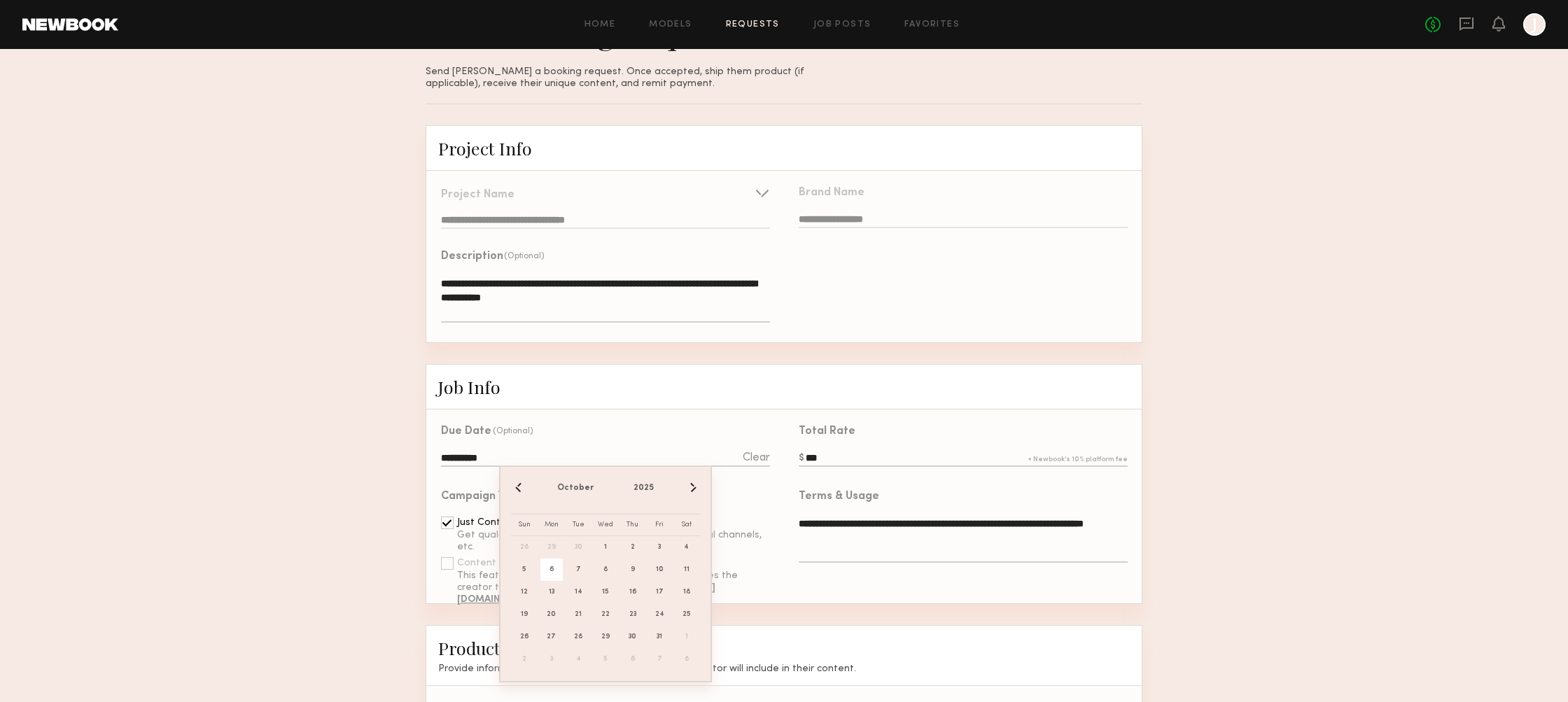
click at [519, 496] on bs-datepicker-navigation-view "‹ October 2025 ›" at bounding box center [606, 488] width 189 height 21
click at [519, 490] on button "‹" at bounding box center [519, 488] width 15 height 15
click at [554, 639] on span "29" at bounding box center [551, 636] width 22 height 22
type input "**********"
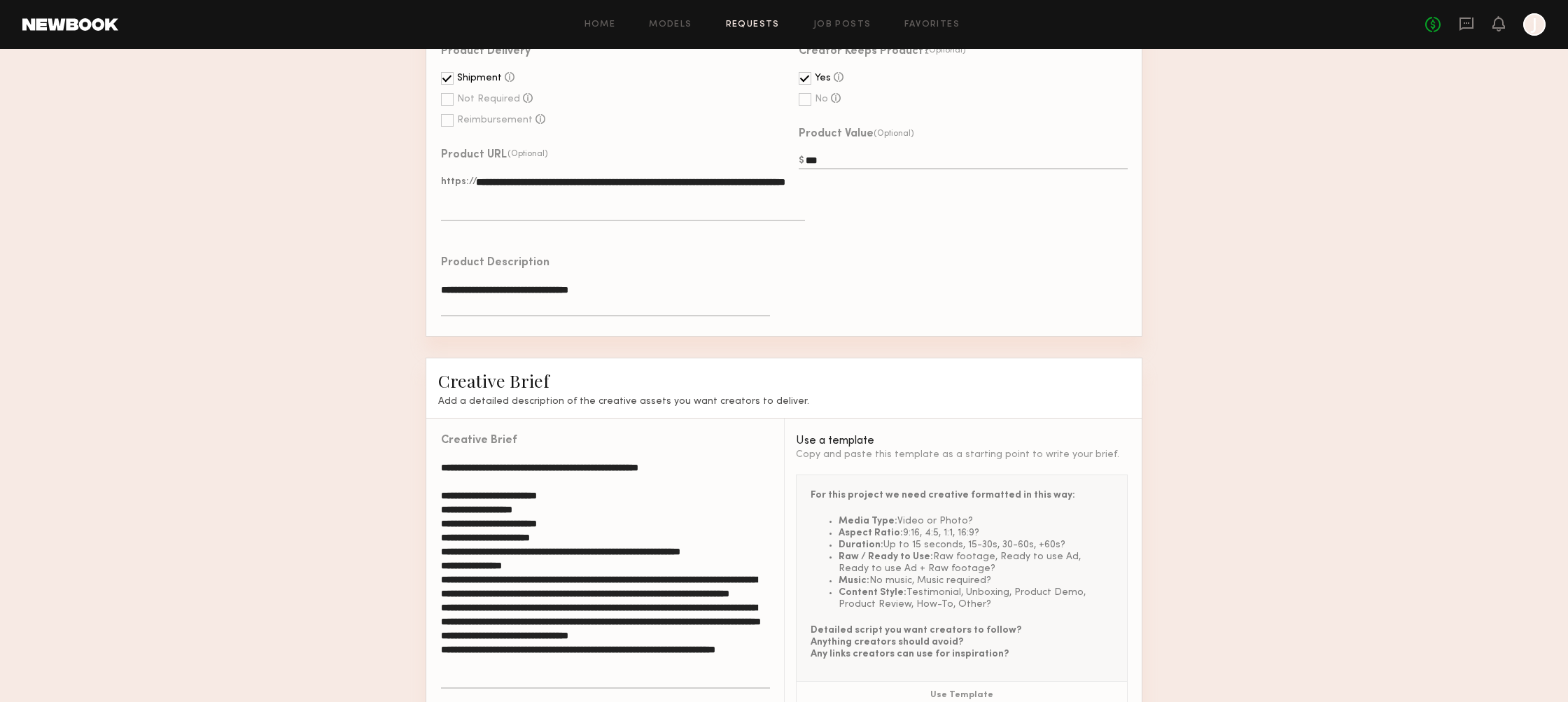
scroll to position [874, 0]
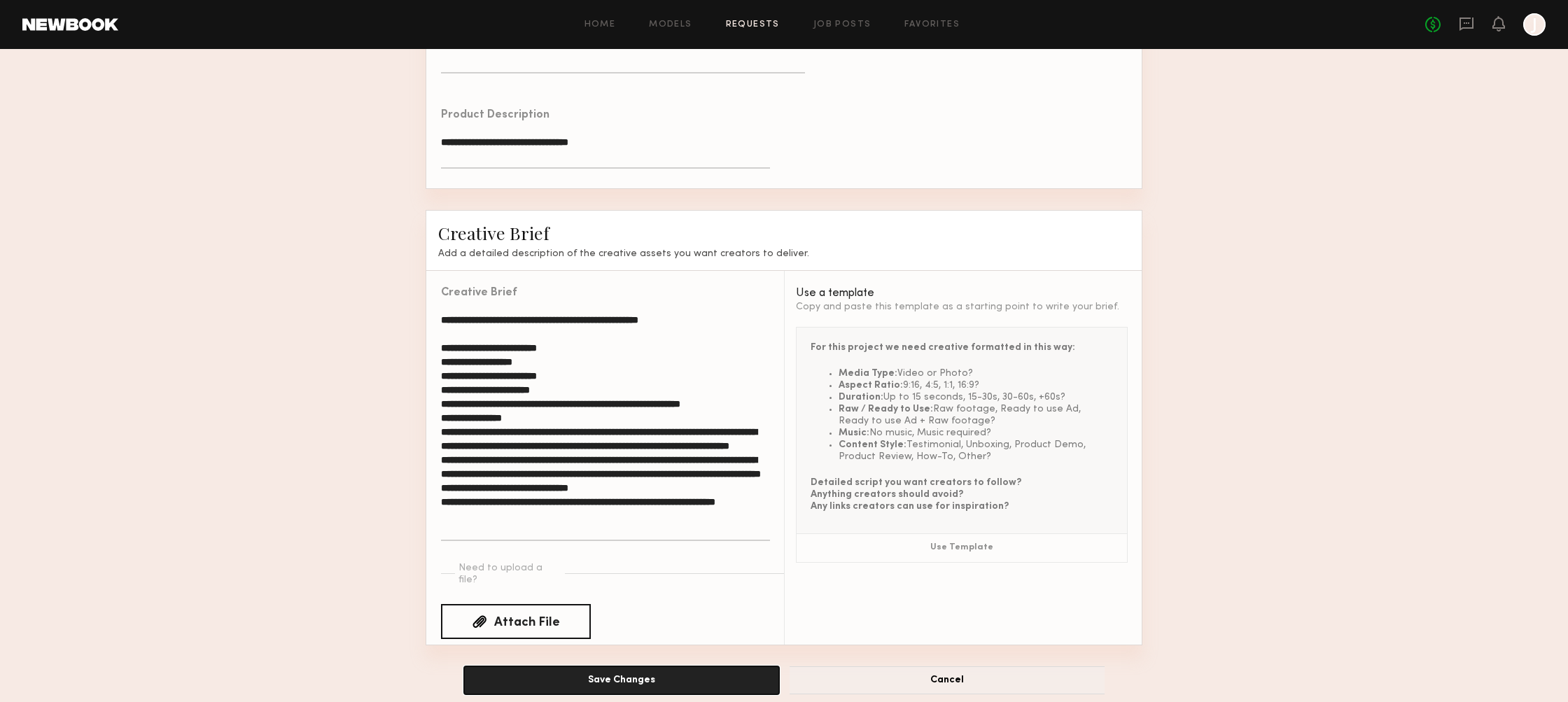
click at [689, 666] on button "Save Changes" at bounding box center [621, 680] width 315 height 28
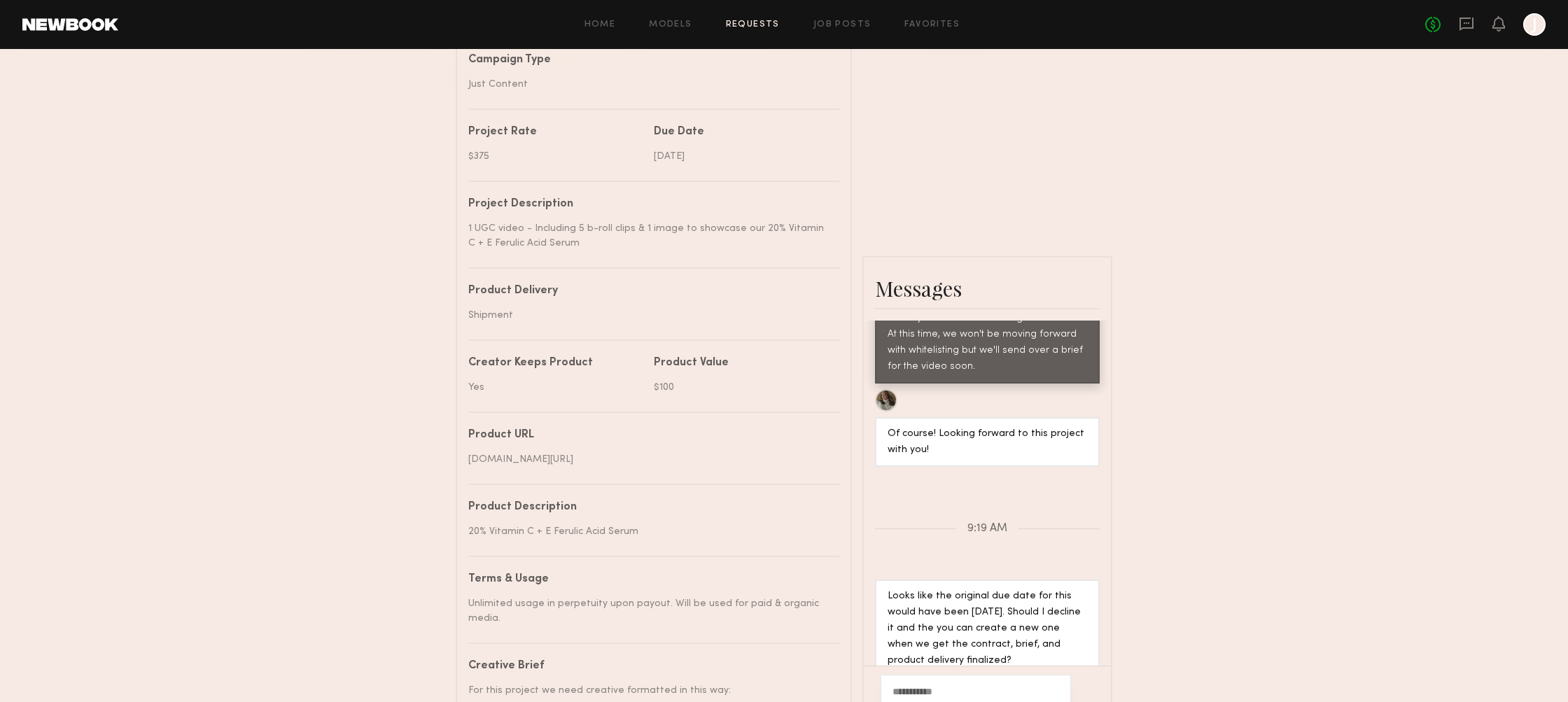
scroll to position [803, 0]
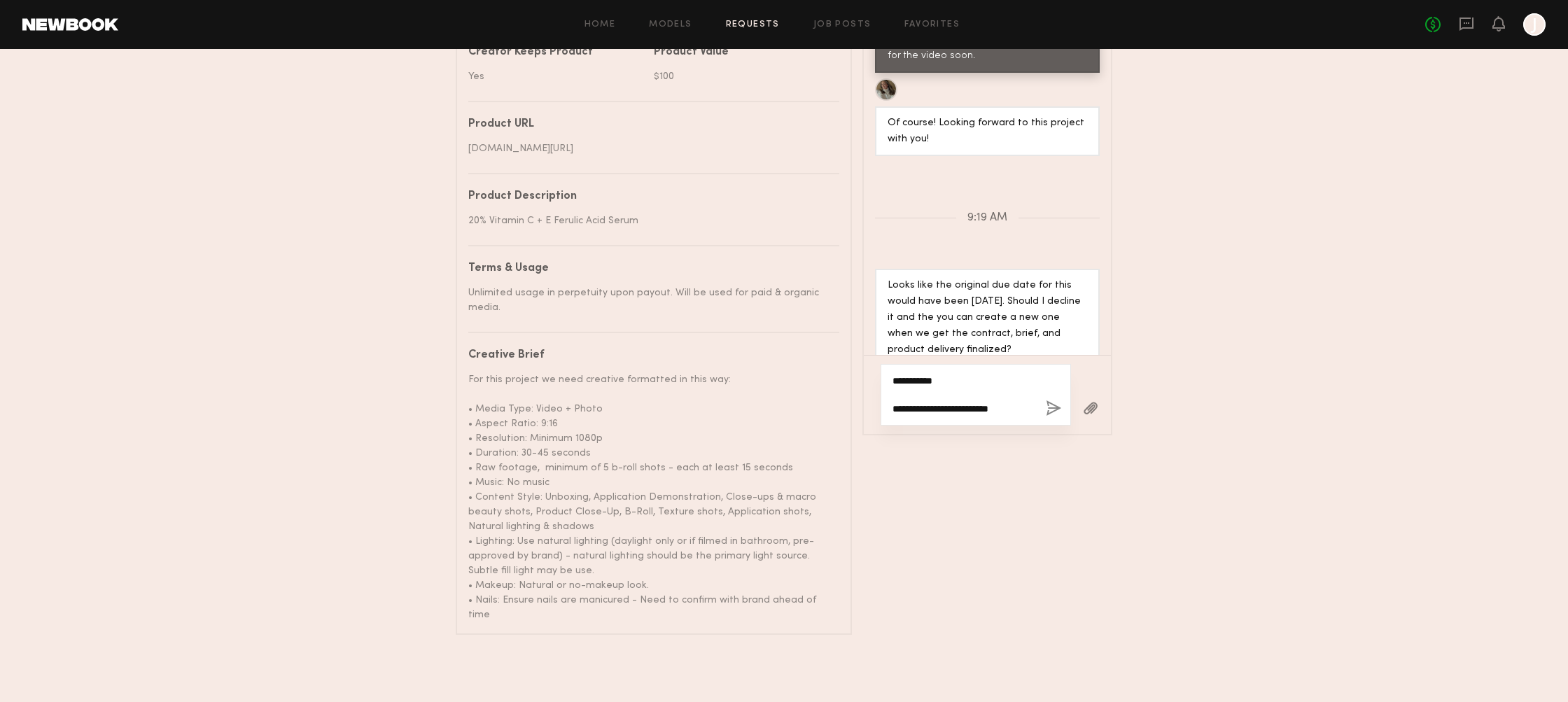
click at [894, 406] on textarea "**********" at bounding box center [962, 395] width 142 height 42
drag, startPoint x: 1028, startPoint y: 411, endPoint x: 1040, endPoint y: 410, distance: 12.0
click at [1029, 411] on textarea "**********" at bounding box center [962, 399] width 142 height 42
type textarea "**********"
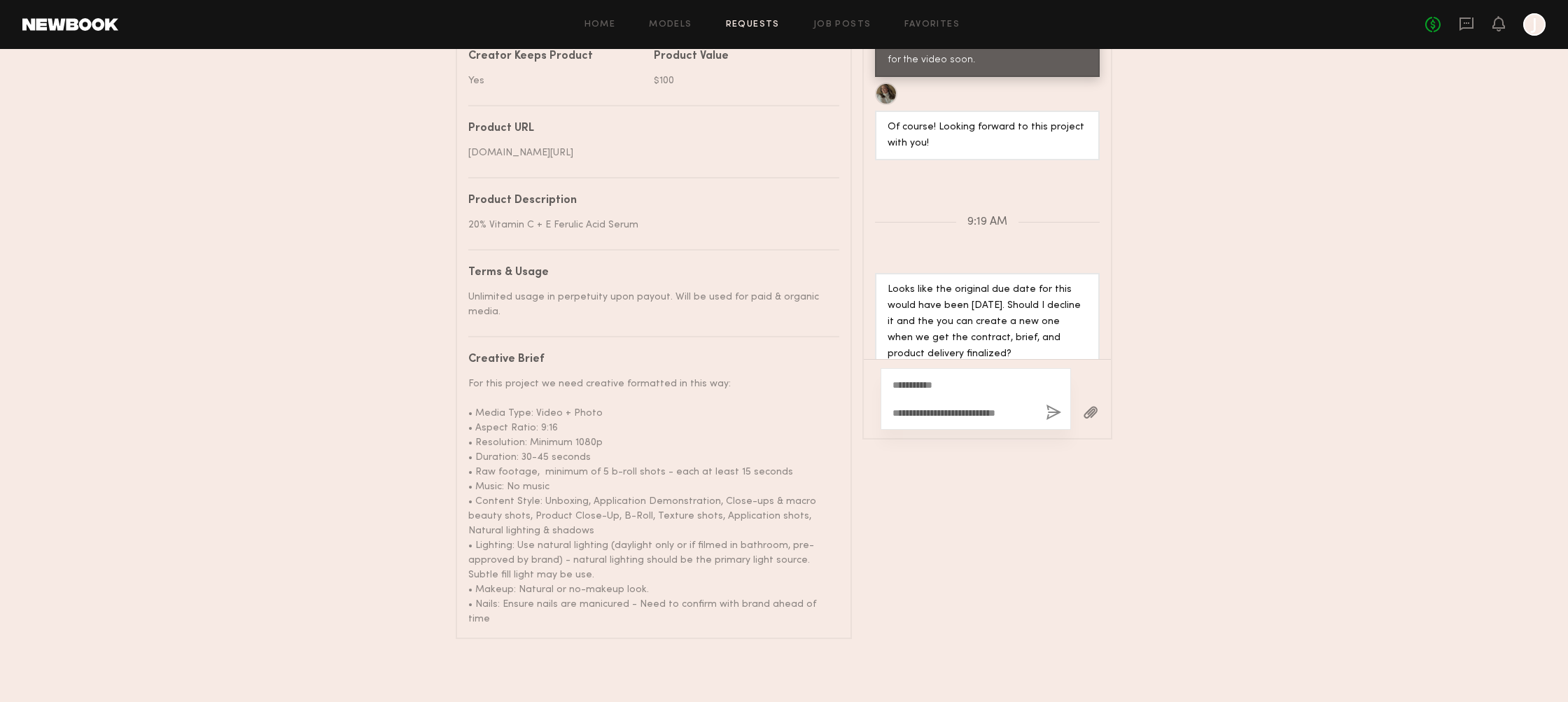
click at [1053, 414] on button "button" at bounding box center [1053, 413] width 15 height 17
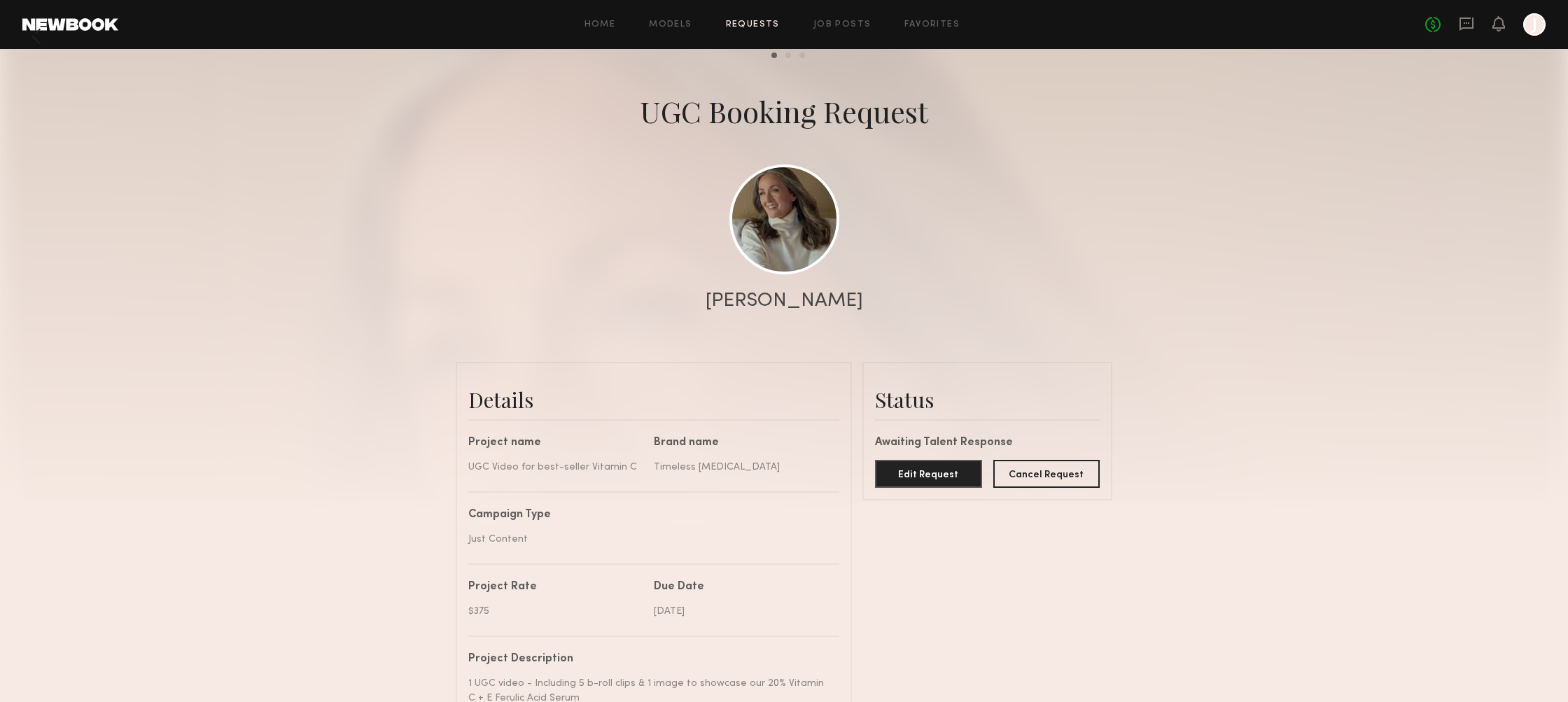
scroll to position [0, 0]
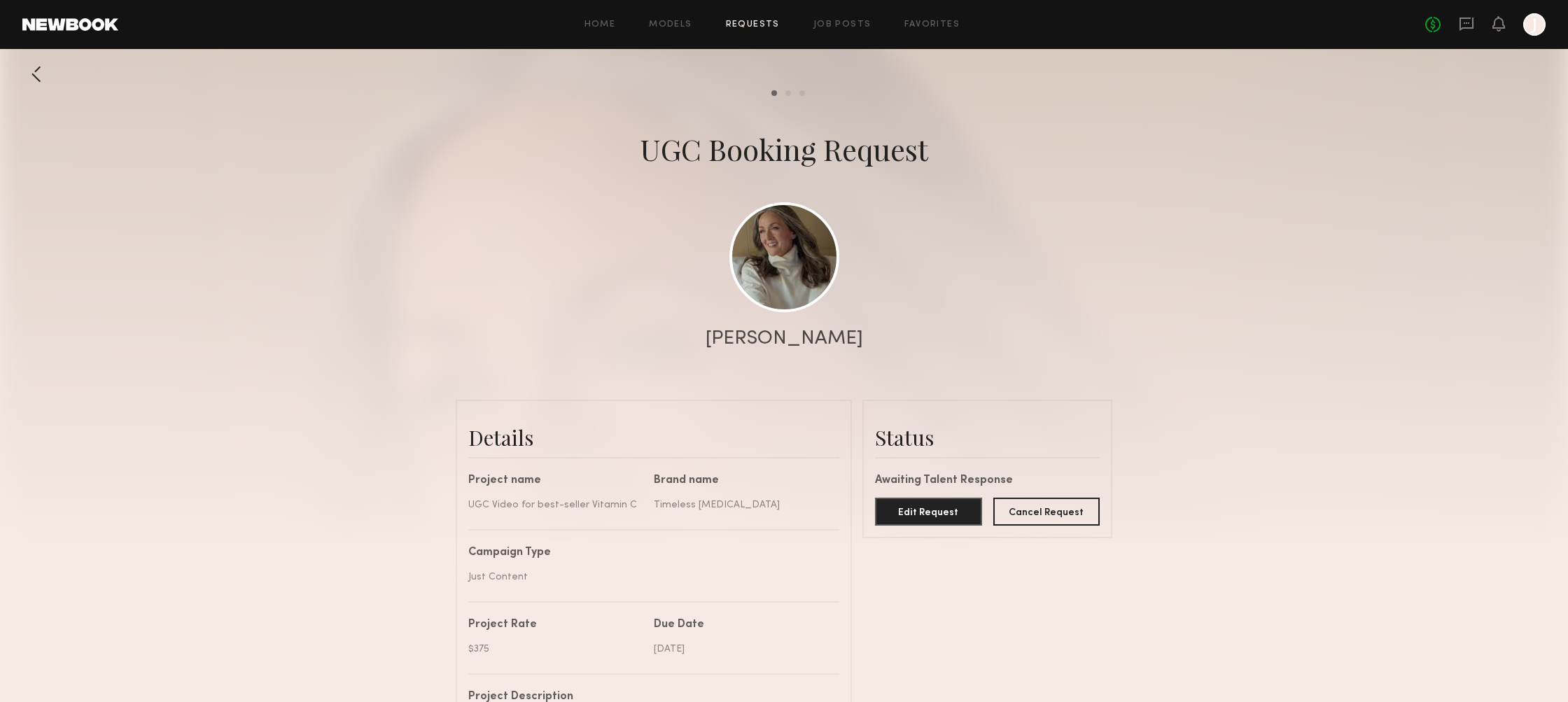
click at [739, 21] on link "Requests" at bounding box center [753, 24] width 54 height 9
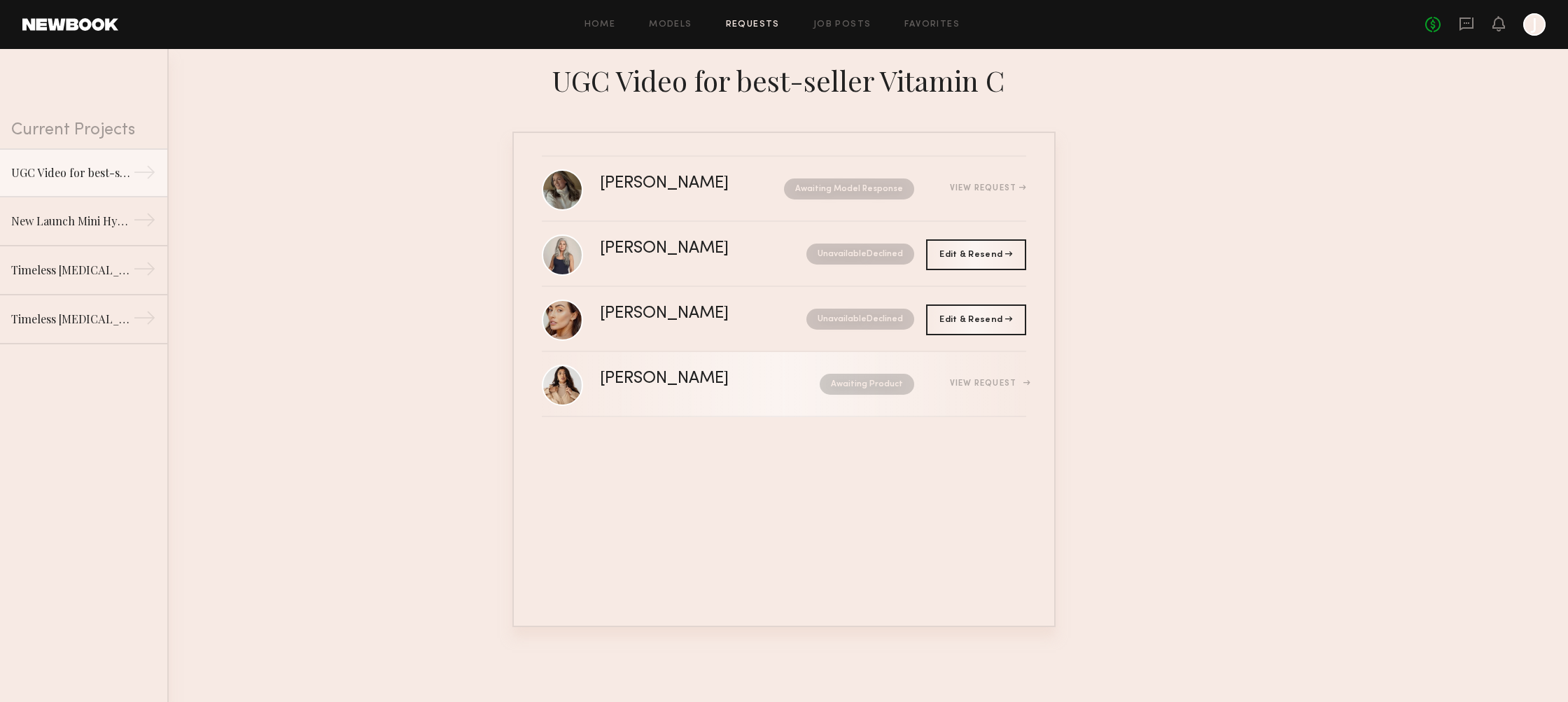
click at [641, 392] on div "Jenn L. Awaiting Product View Request" at bounding box center [813, 385] width 426 height 27
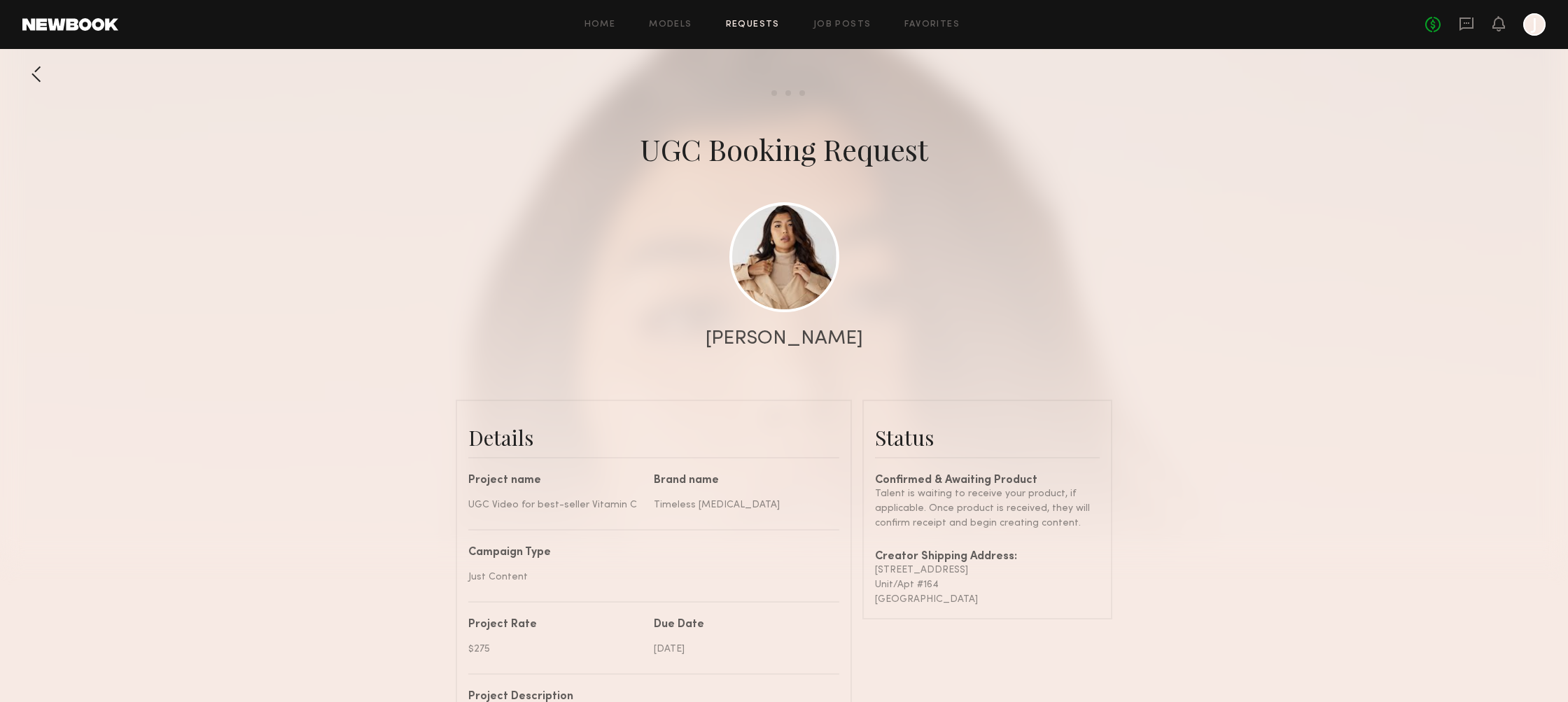
click at [753, 14] on div "Home Models Requests Job Posts Favorites Sign Out No fees up to $5,000 J" at bounding box center [832, 24] width 1427 height 22
click at [752, 24] on link "Requests" at bounding box center [753, 24] width 54 height 9
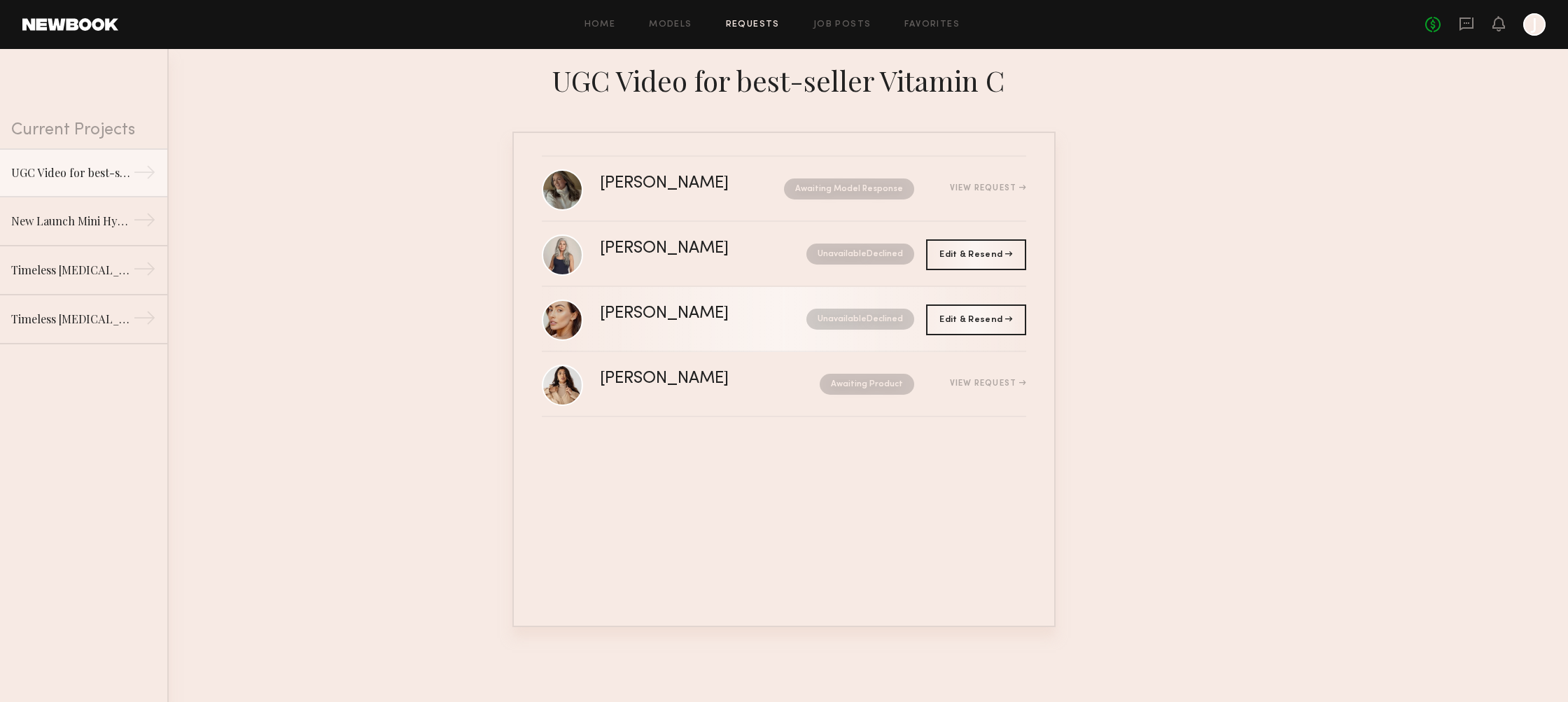
click at [664, 331] on div "Hannah M. Unavailable Declined" at bounding box center [813, 319] width 426 height 27
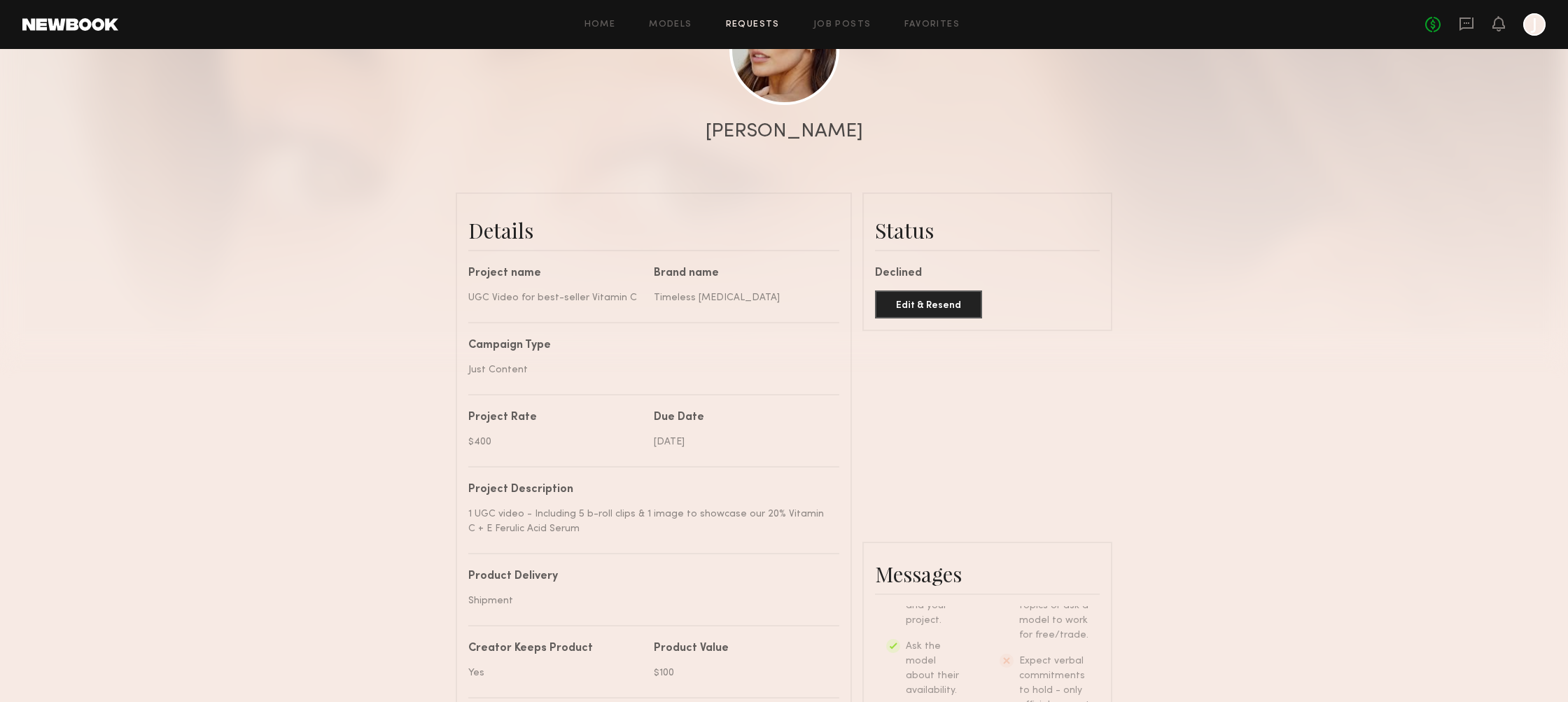
scroll to position [206, 0]
click at [945, 309] on button "Edit & Resend" at bounding box center [928, 304] width 107 height 28
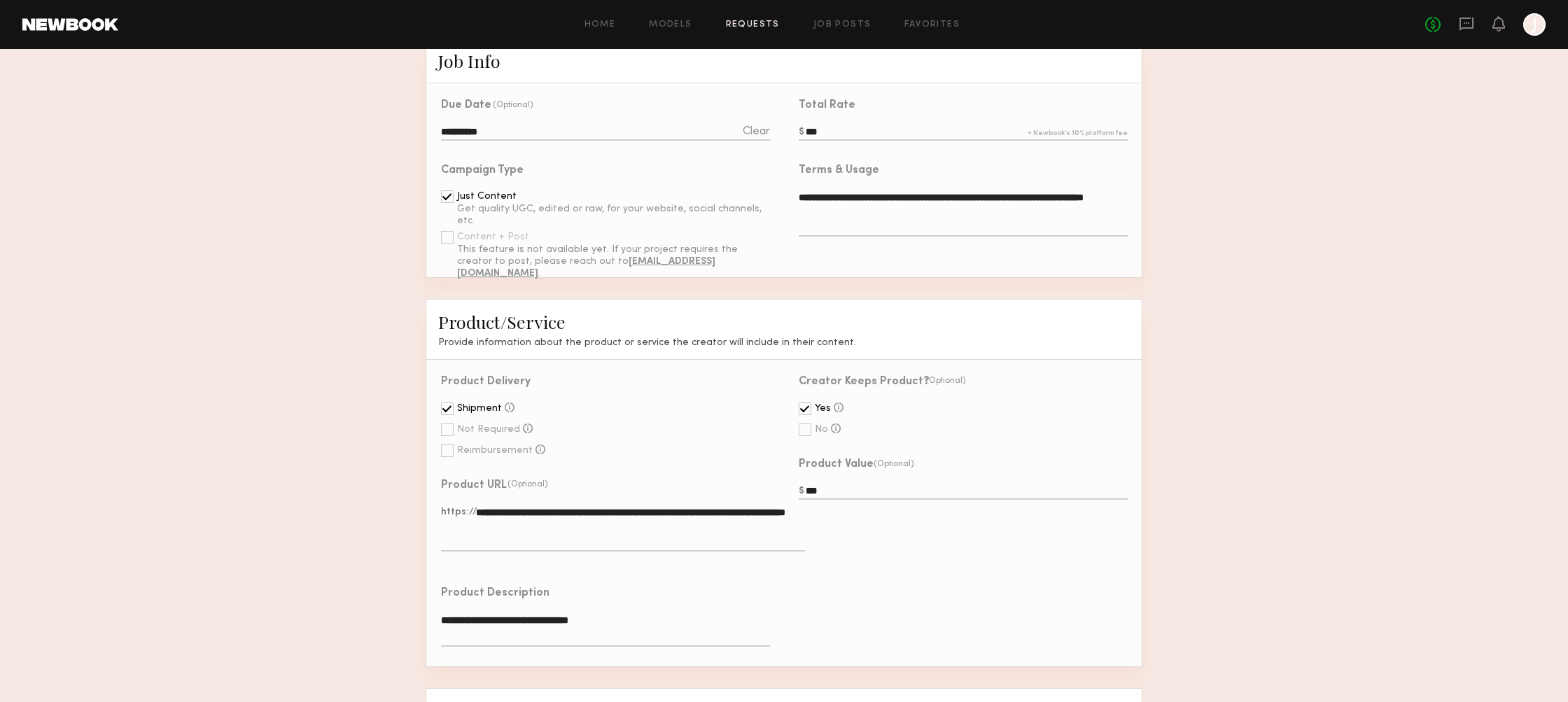
scroll to position [343, 0]
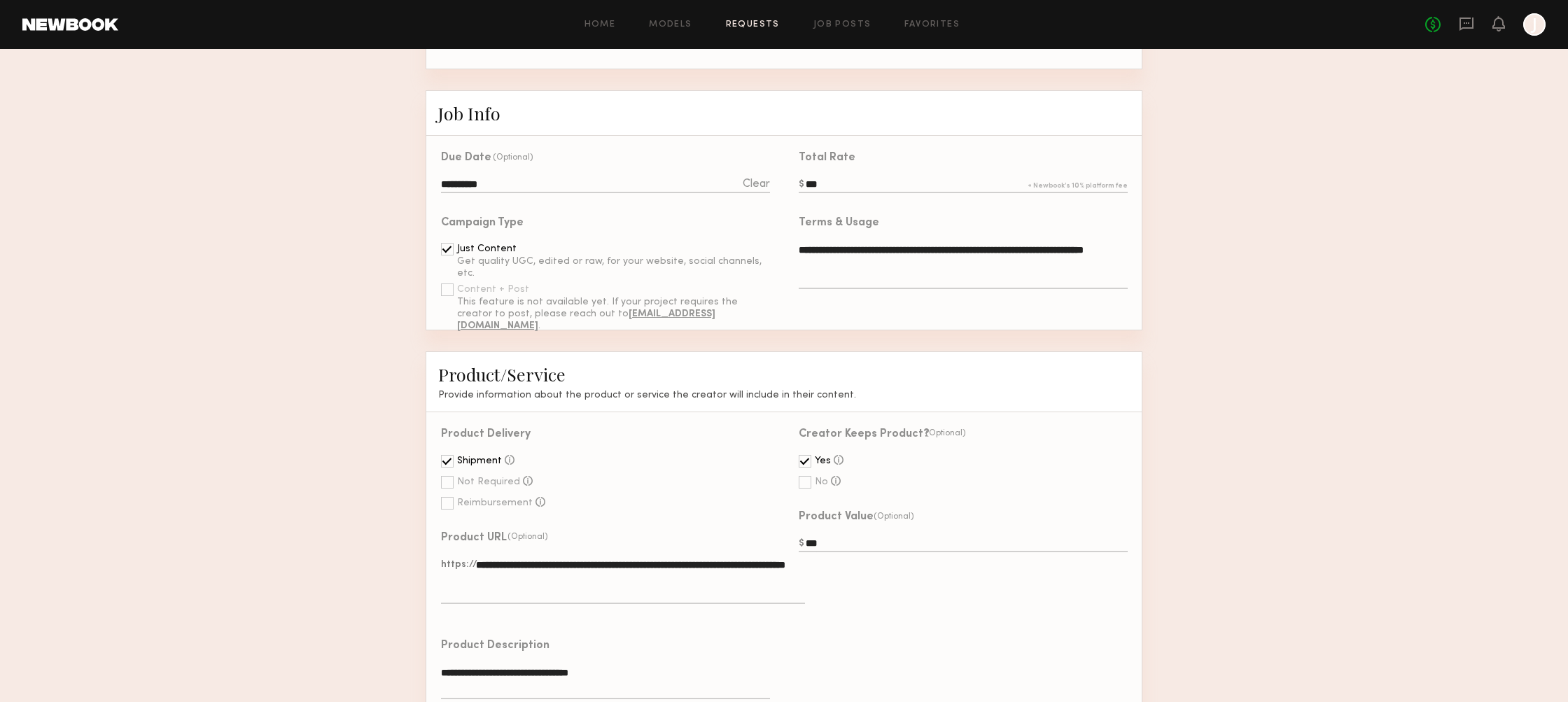
click at [499, 188] on input "**********" at bounding box center [605, 185] width 329 height 15
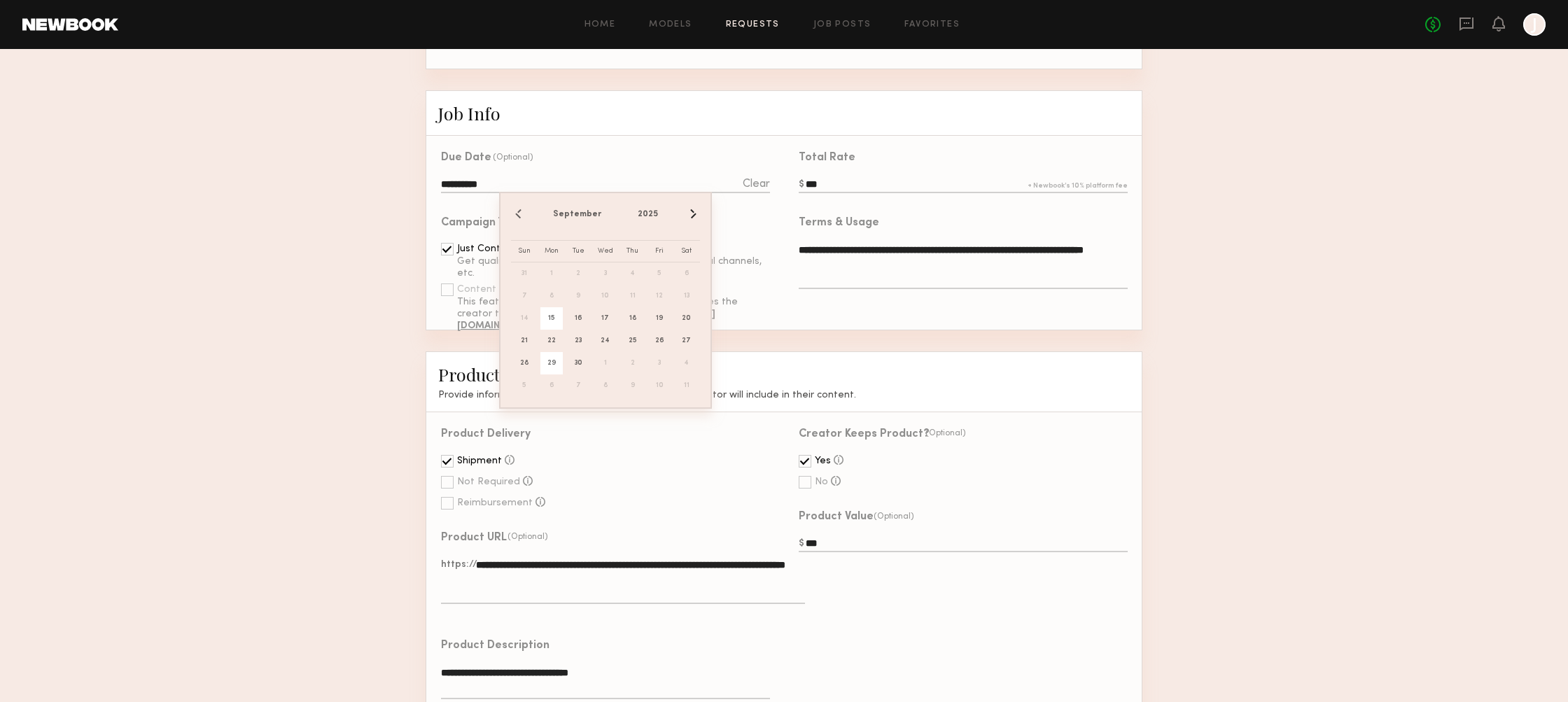
click at [553, 364] on span "29" at bounding box center [551, 363] width 22 height 22
type input "**********"
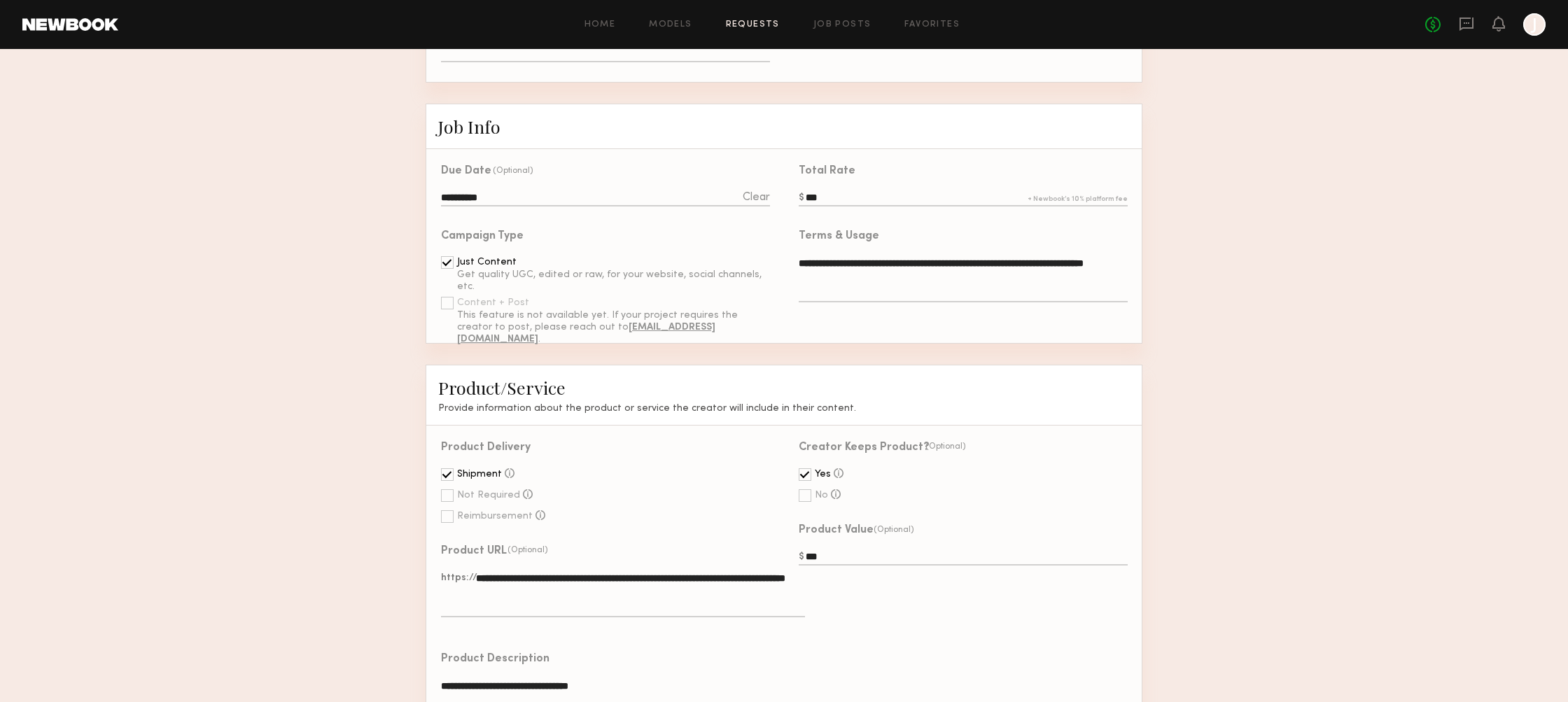
scroll to position [315, 0]
